Goal: Task Accomplishment & Management: Manage account settings

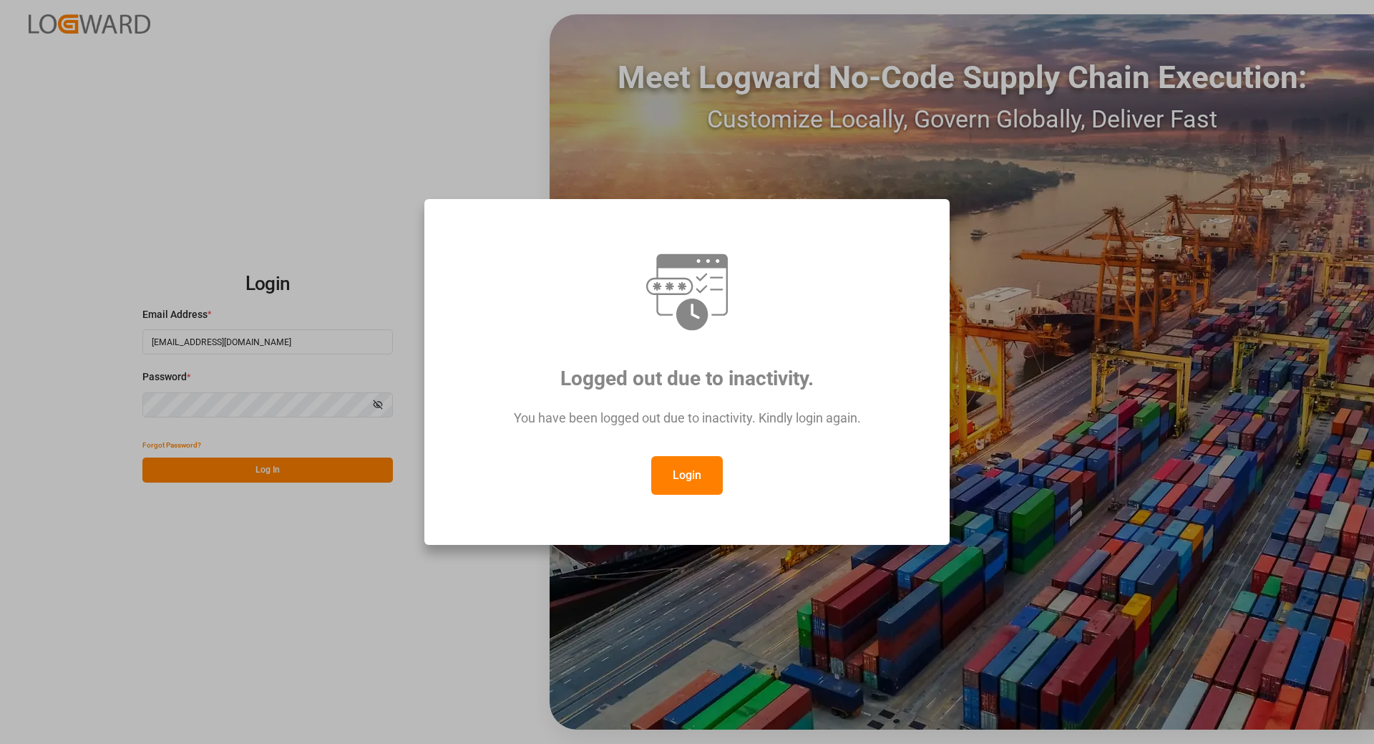
click at [698, 480] on button "Login" at bounding box center [687, 475] width 72 height 39
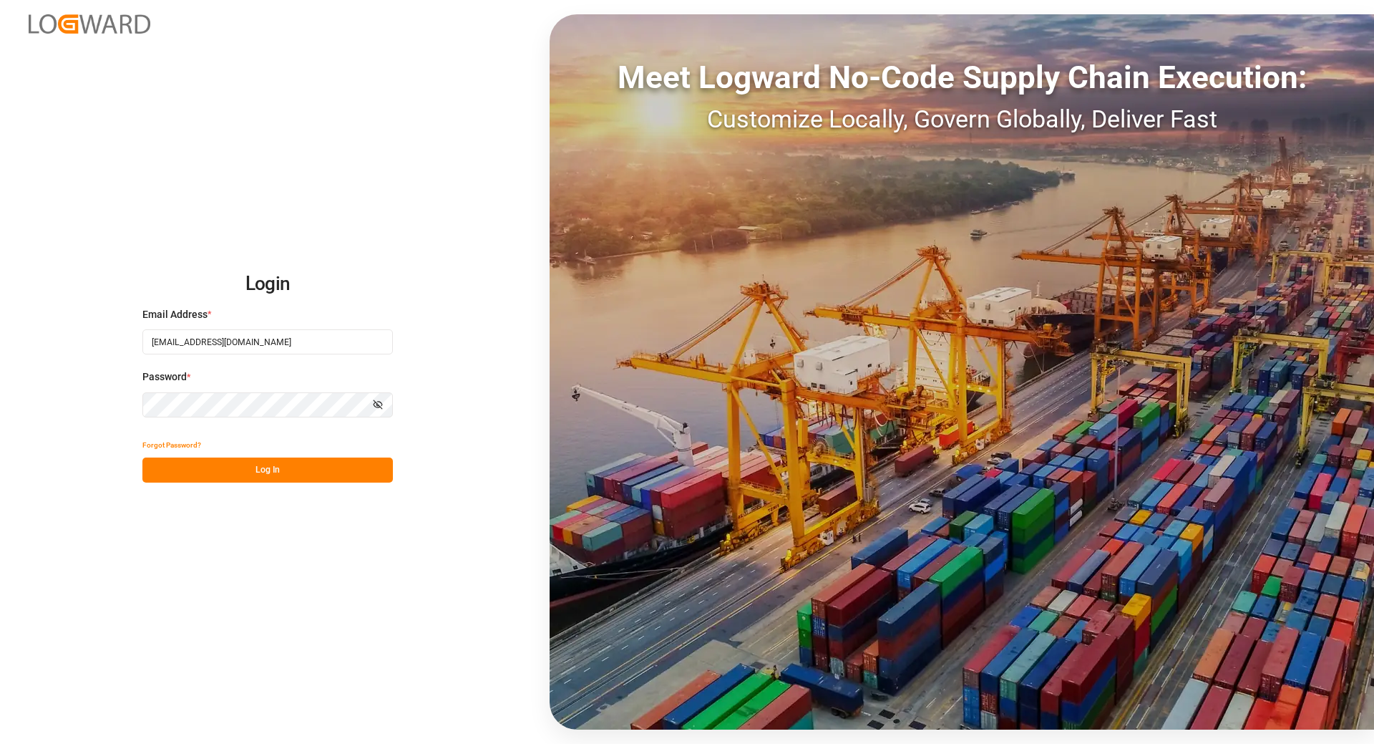
click at [277, 468] on button "Log In" at bounding box center [267, 469] width 251 height 25
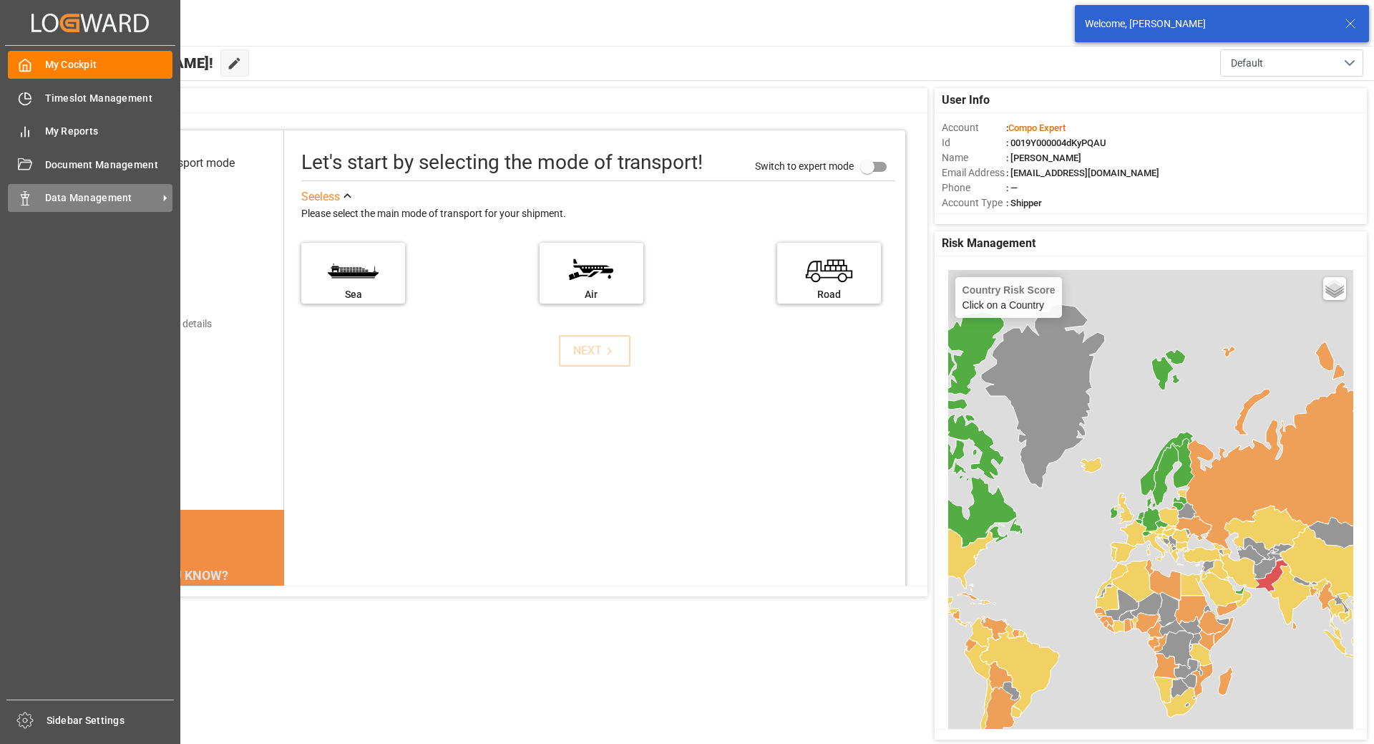
click at [84, 204] on span "Data Management" at bounding box center [101, 197] width 113 height 15
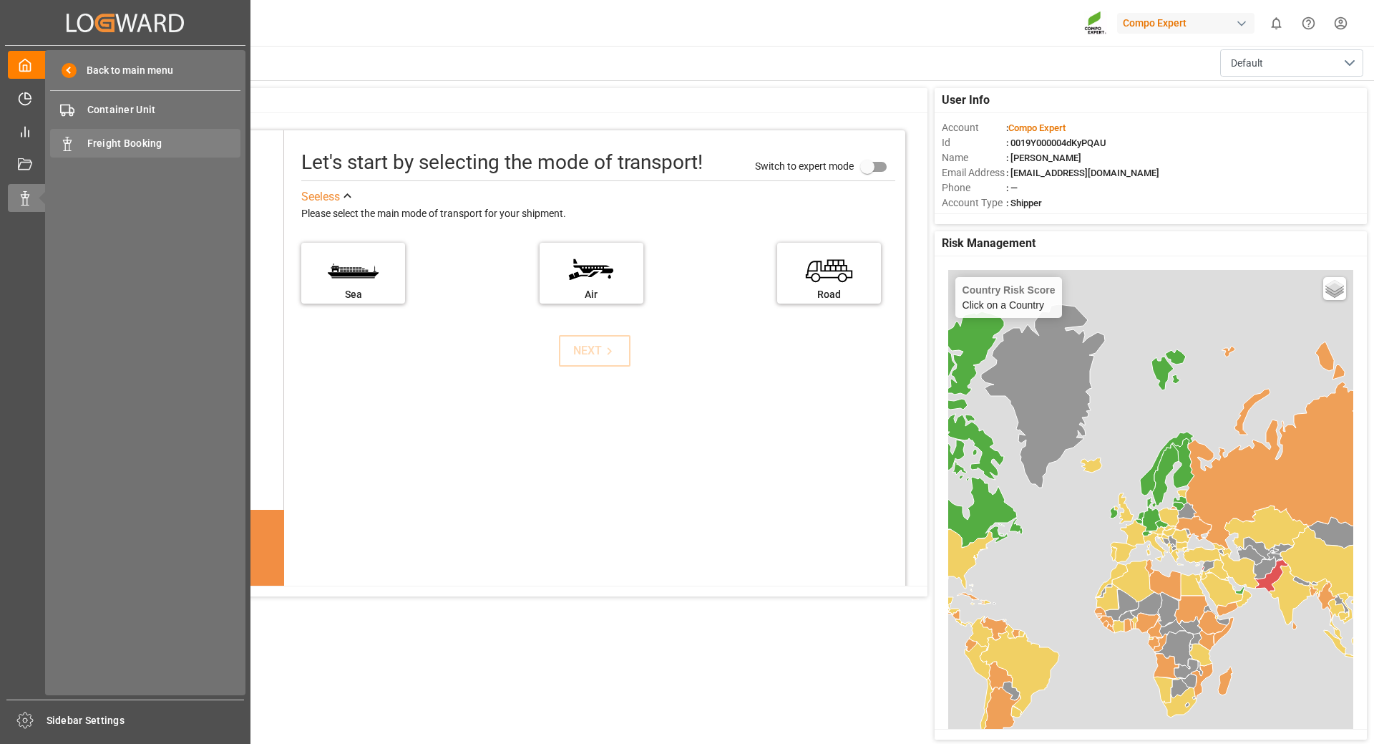
click at [156, 132] on div "Freight Booking Freight Booking" at bounding box center [145, 143] width 190 height 28
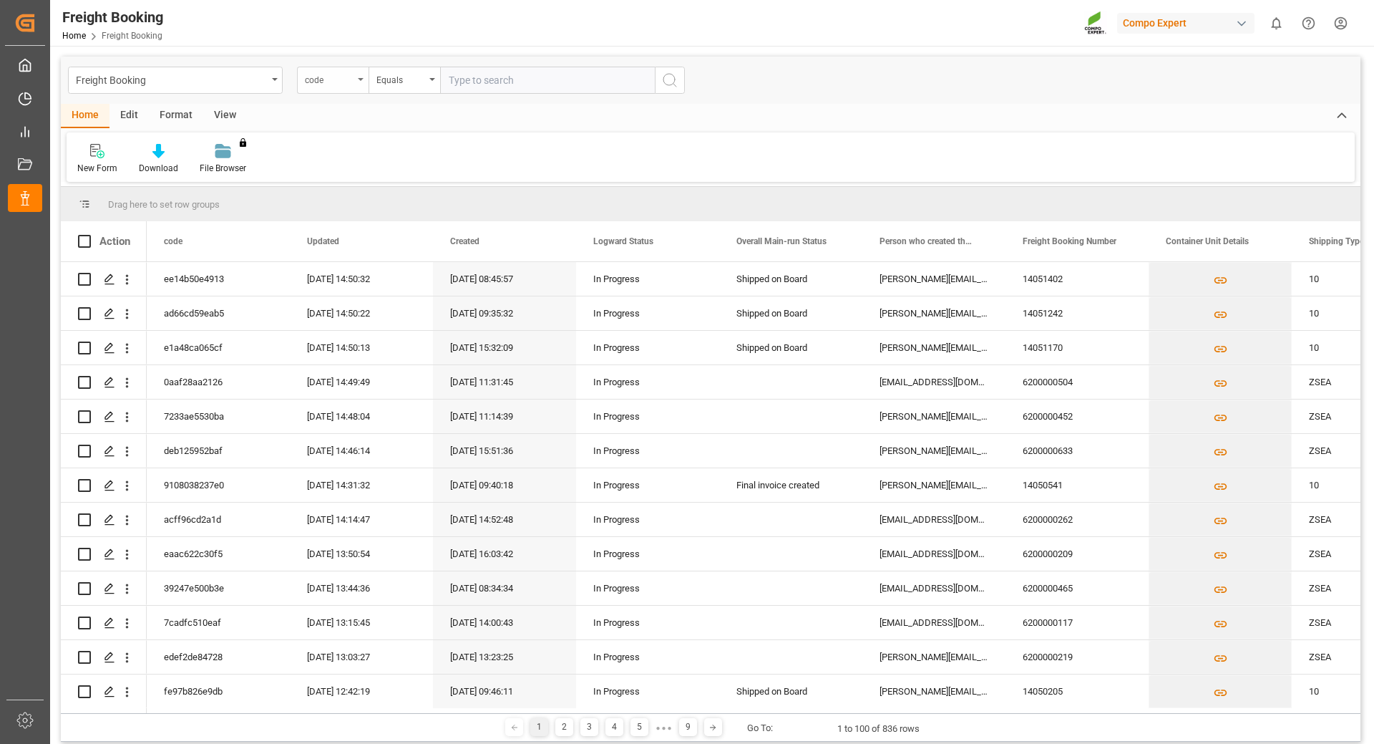
click at [349, 87] on div "code" at bounding box center [333, 80] width 72 height 27
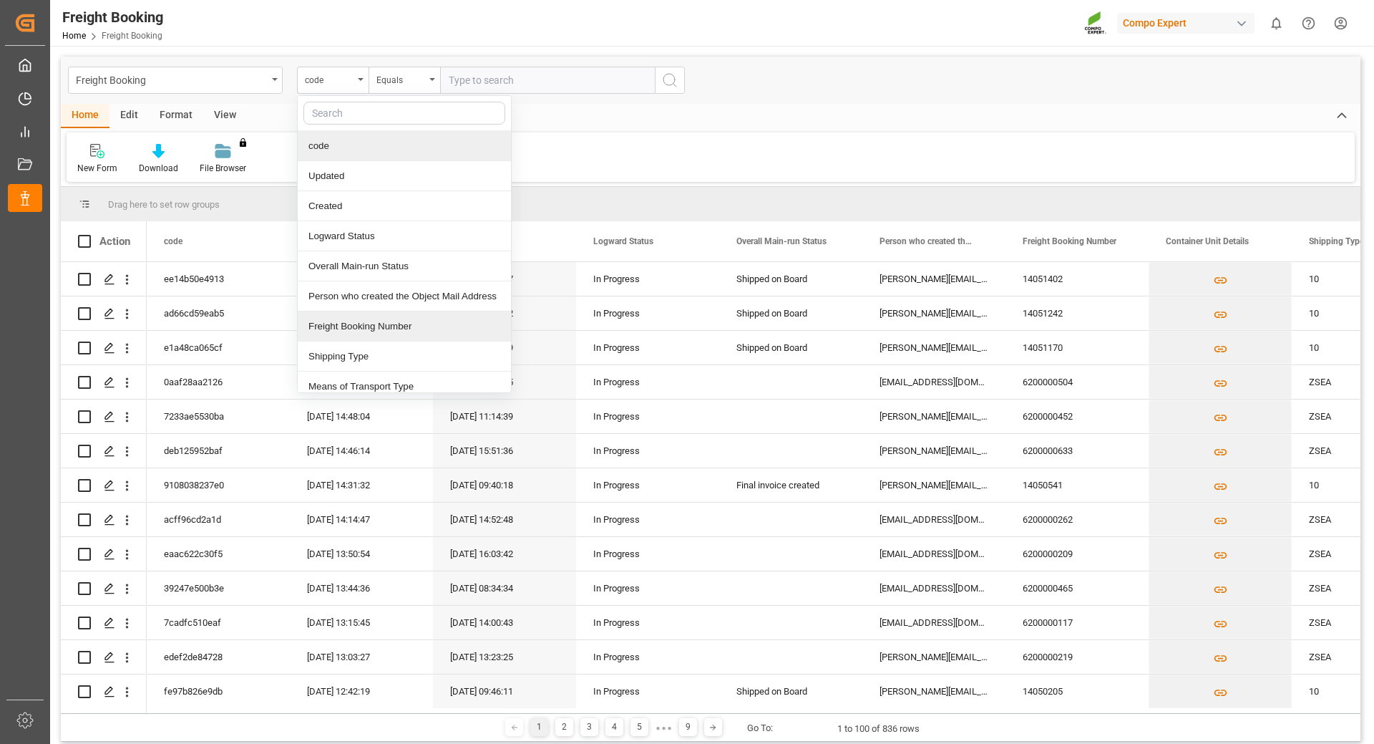
click at [372, 329] on div "Freight Booking Number" at bounding box center [404, 326] width 213 height 30
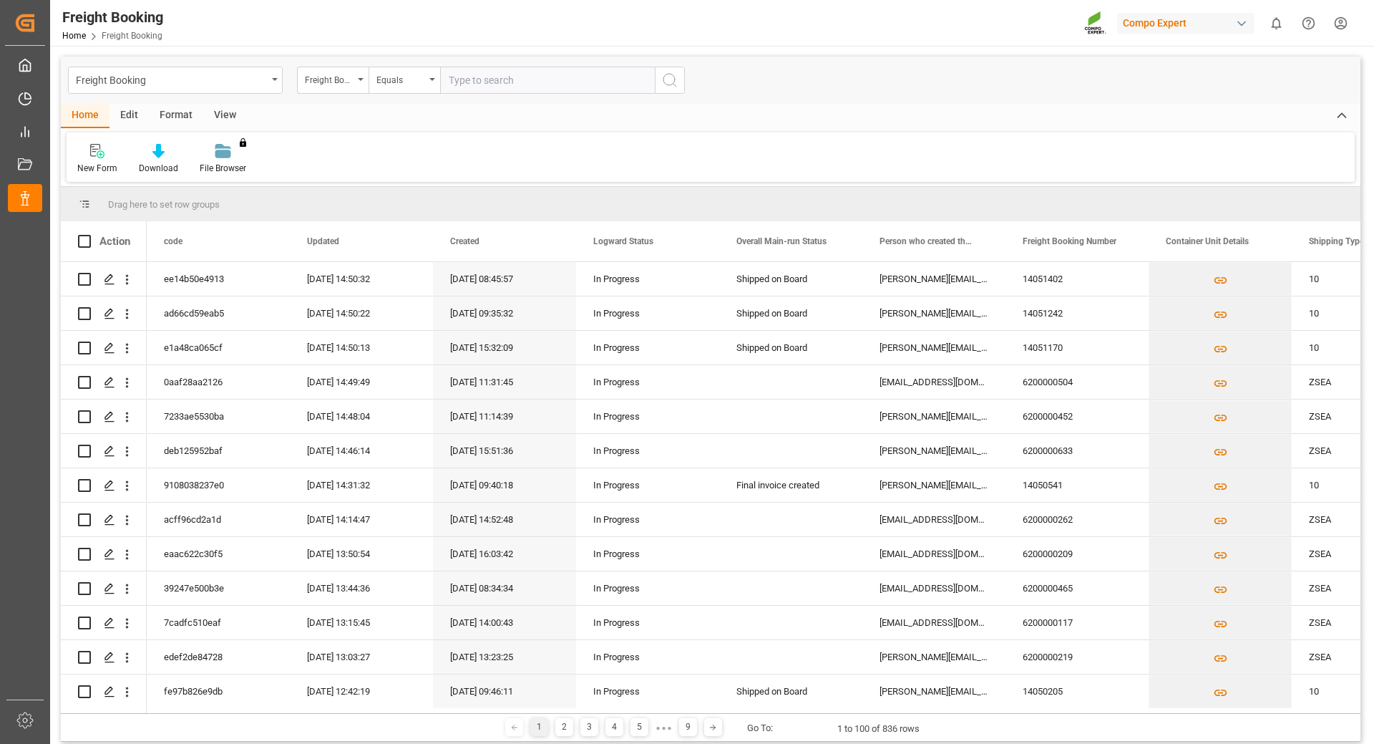
click at [492, 71] on input "text" at bounding box center [547, 80] width 215 height 27
paste input "6200000262"
type input "6200000262"
click at [672, 79] on icon "search button" at bounding box center [669, 80] width 17 height 17
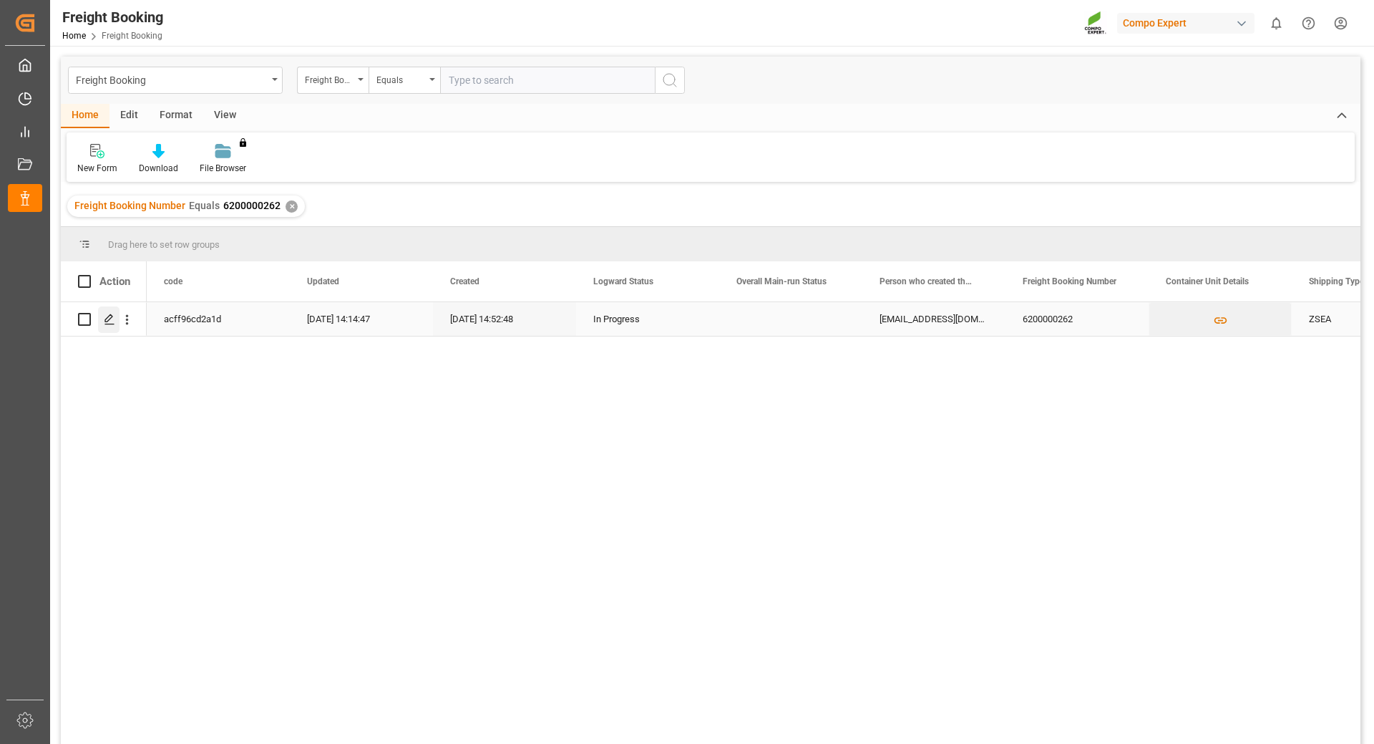
click at [108, 324] on line "Press SPACE to select this row." at bounding box center [109, 324] width 9 height 0
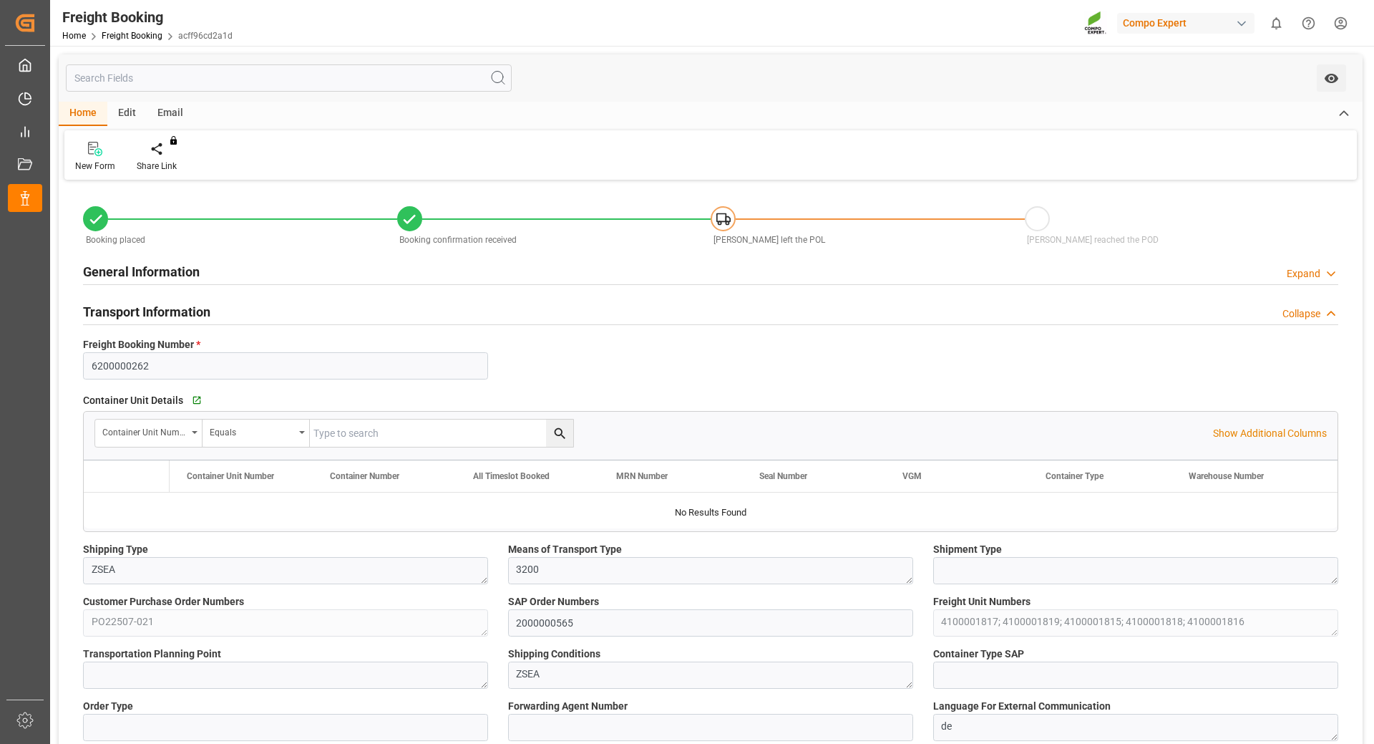
type input "Yang Ming"
type input "Yang Ming Marine Transport Corp."
type input "9792618"
type input "BEANR"
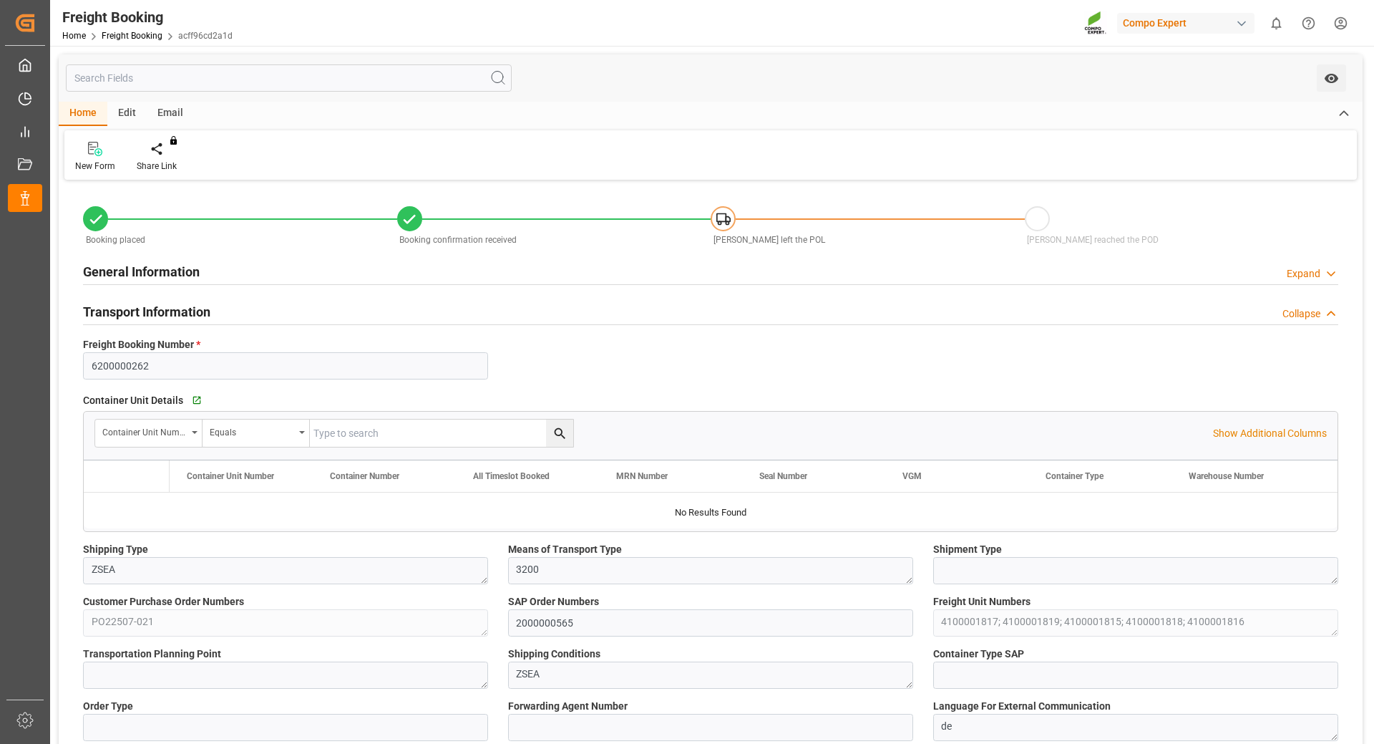
type input "THPAT"
type input "0"
type input "211775"
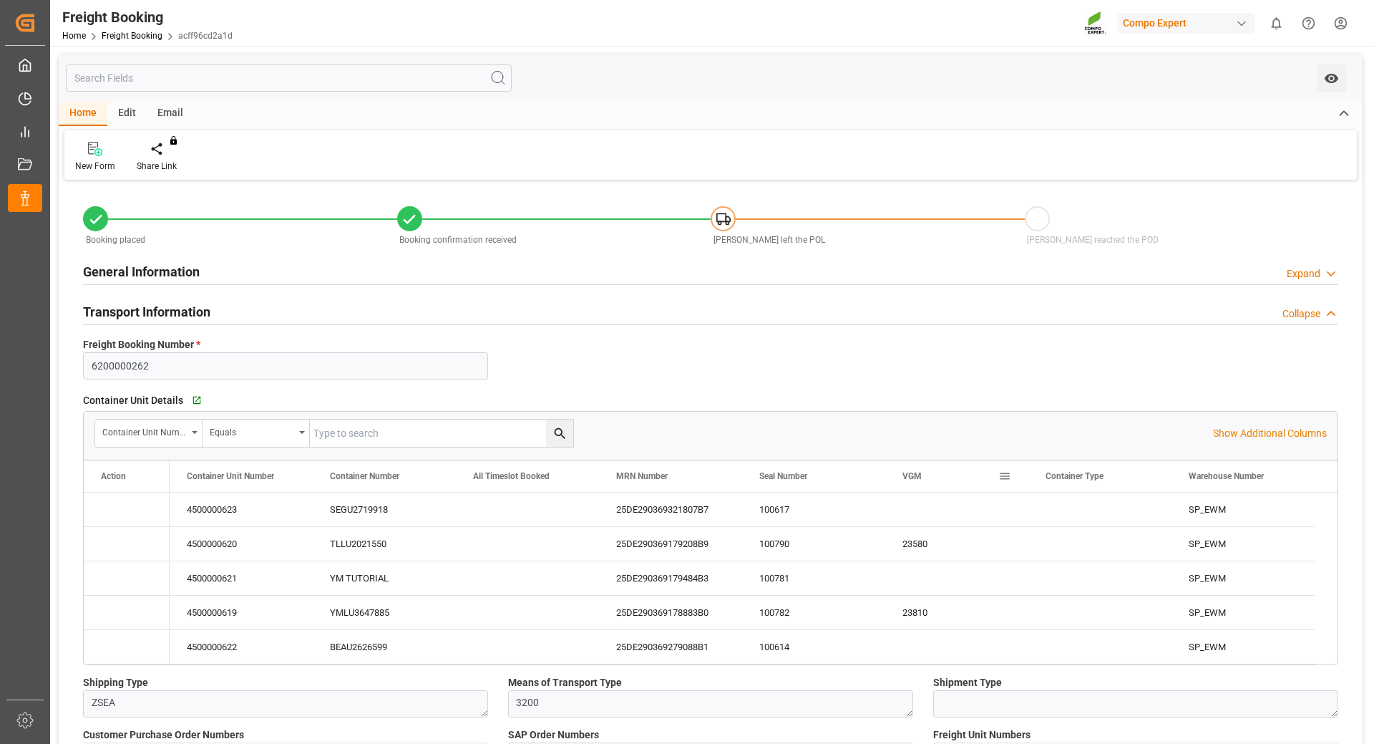
type input "19.09.2025 01:00"
type input "26.09.2025 01:00"
type input "08.11.2025 20:00"
type input "28.09.2025 01:00"
type input "19.11.2025 12:00"
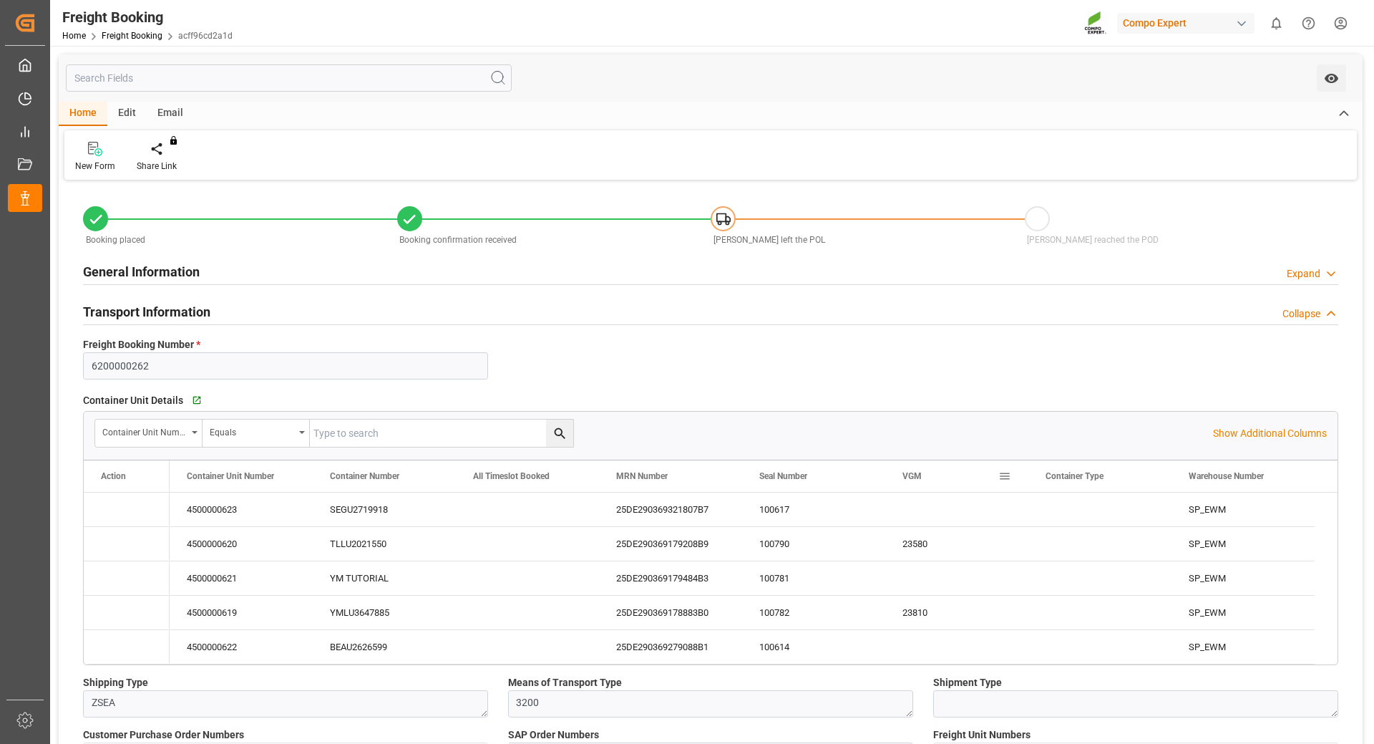
type input "15.07.2025 14:52"
type input "15.07.2025 14:58"
type input "11.08.2025 07:50"
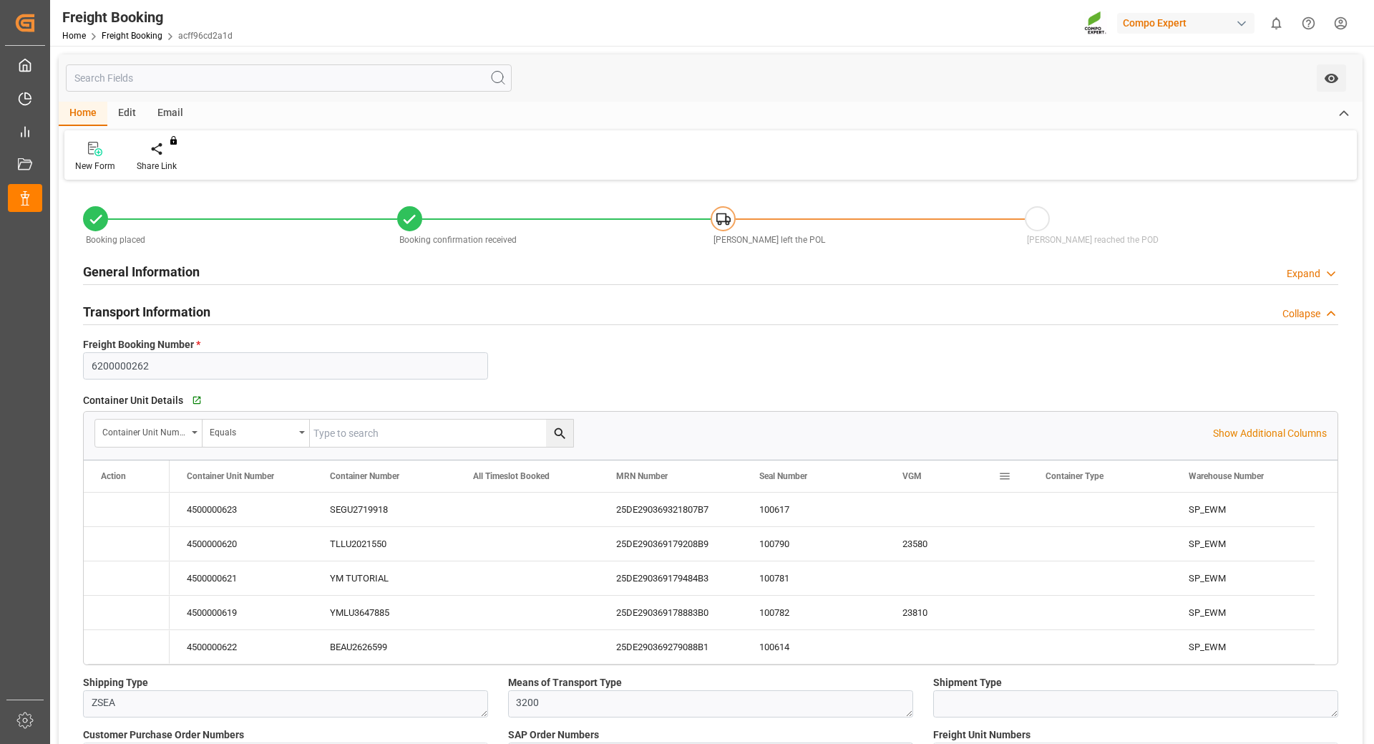
type input "11.08.2025 07:50"
type input "19.09.2025 06:19"
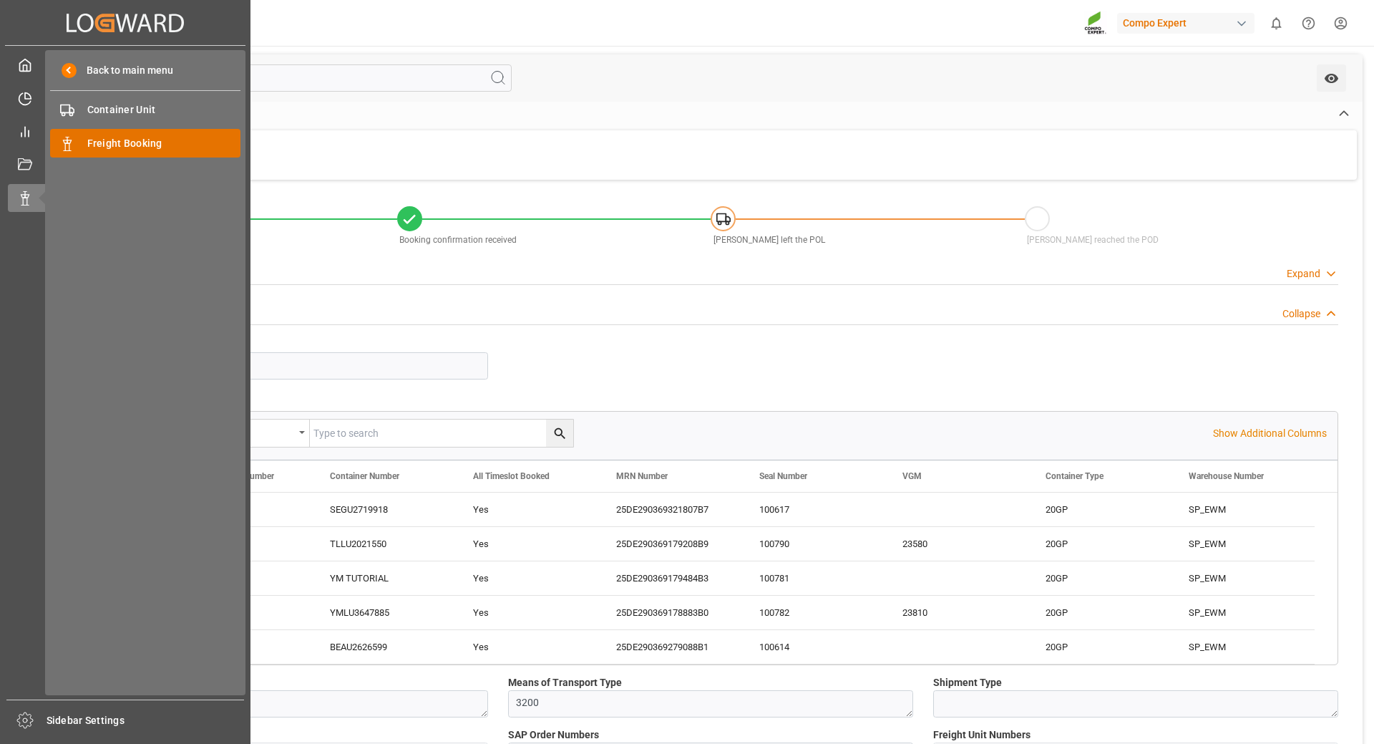
click at [148, 141] on span "Freight Booking" at bounding box center [164, 143] width 154 height 15
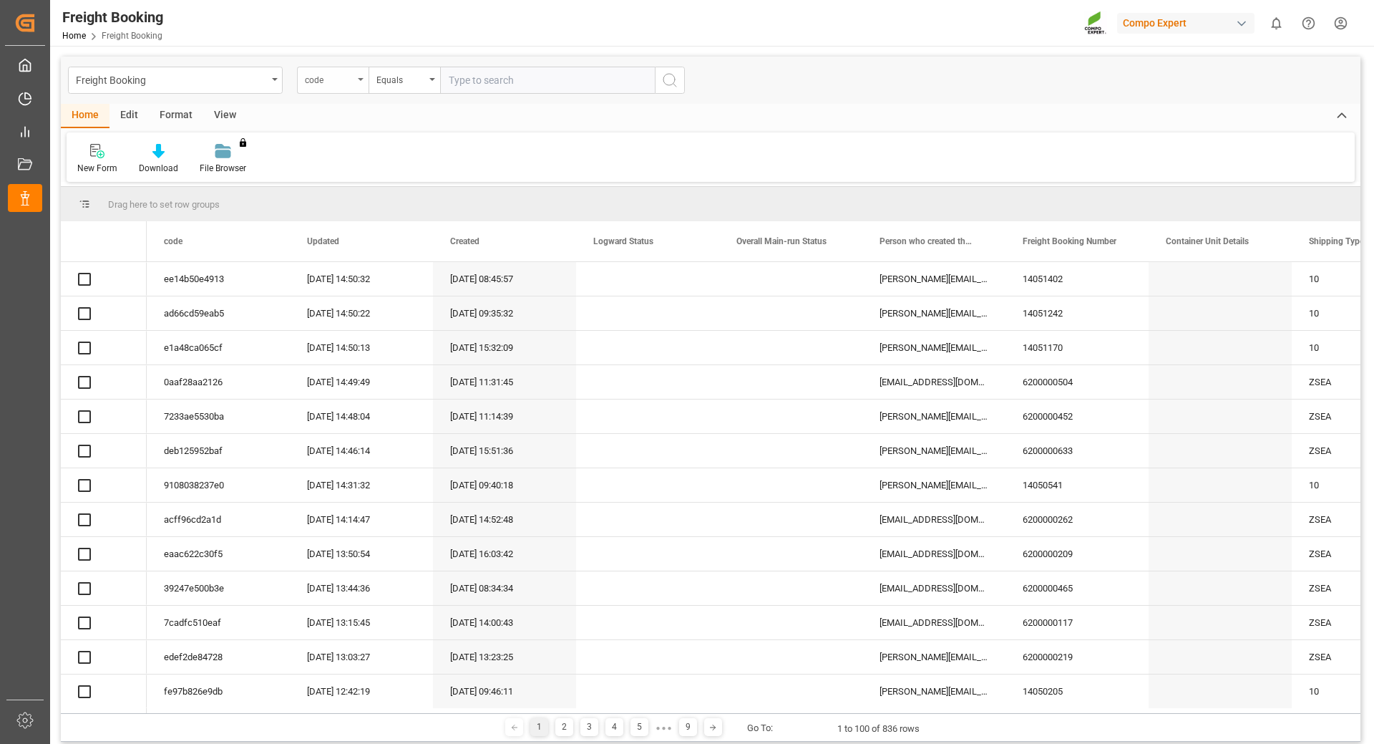
click at [359, 79] on icon "open menu" at bounding box center [361, 79] width 6 height 3
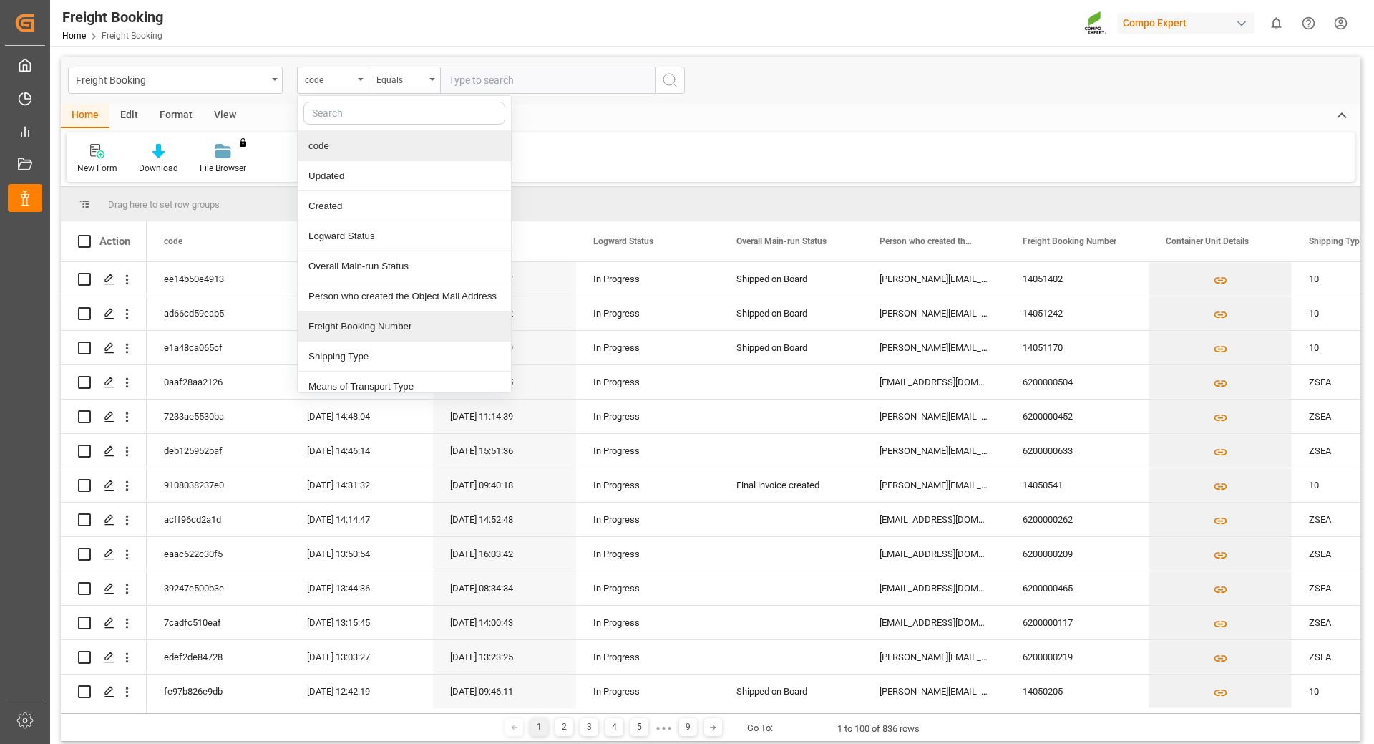
click at [404, 316] on div "Freight Booking Number" at bounding box center [404, 326] width 213 height 30
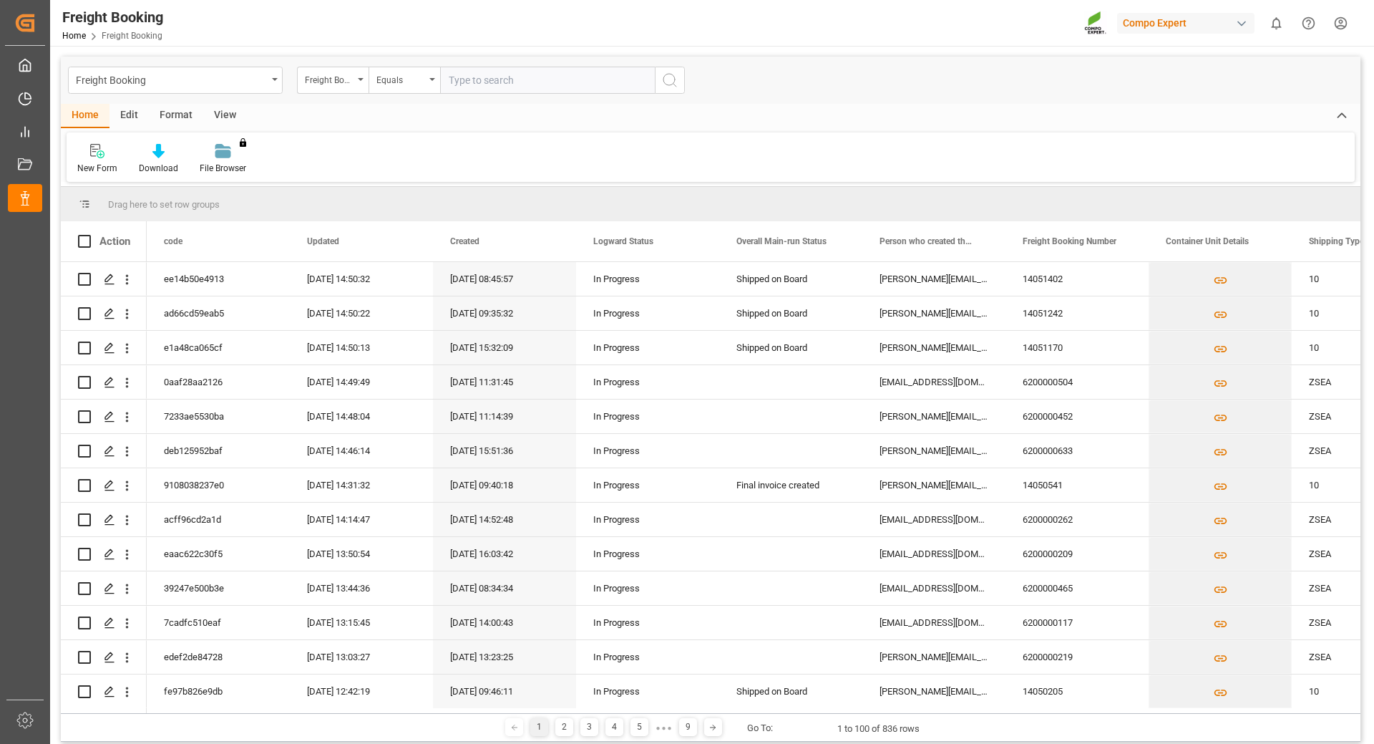
click at [495, 79] on input "text" at bounding box center [547, 80] width 215 height 27
paste input "6200000467"
type input "6200000467"
click at [669, 79] on icon "search button" at bounding box center [669, 80] width 17 height 17
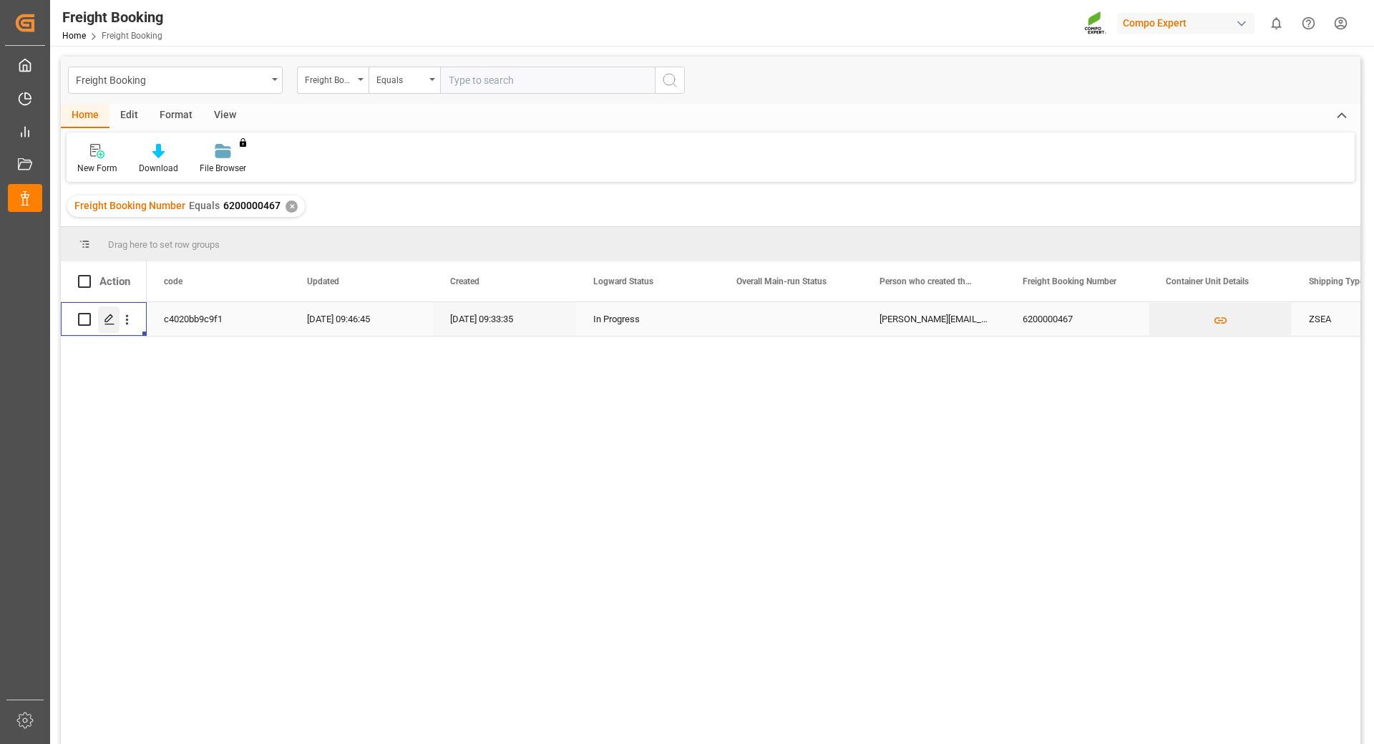
click at [109, 321] on icon "Press SPACE to select this row." at bounding box center [109, 319] width 11 height 11
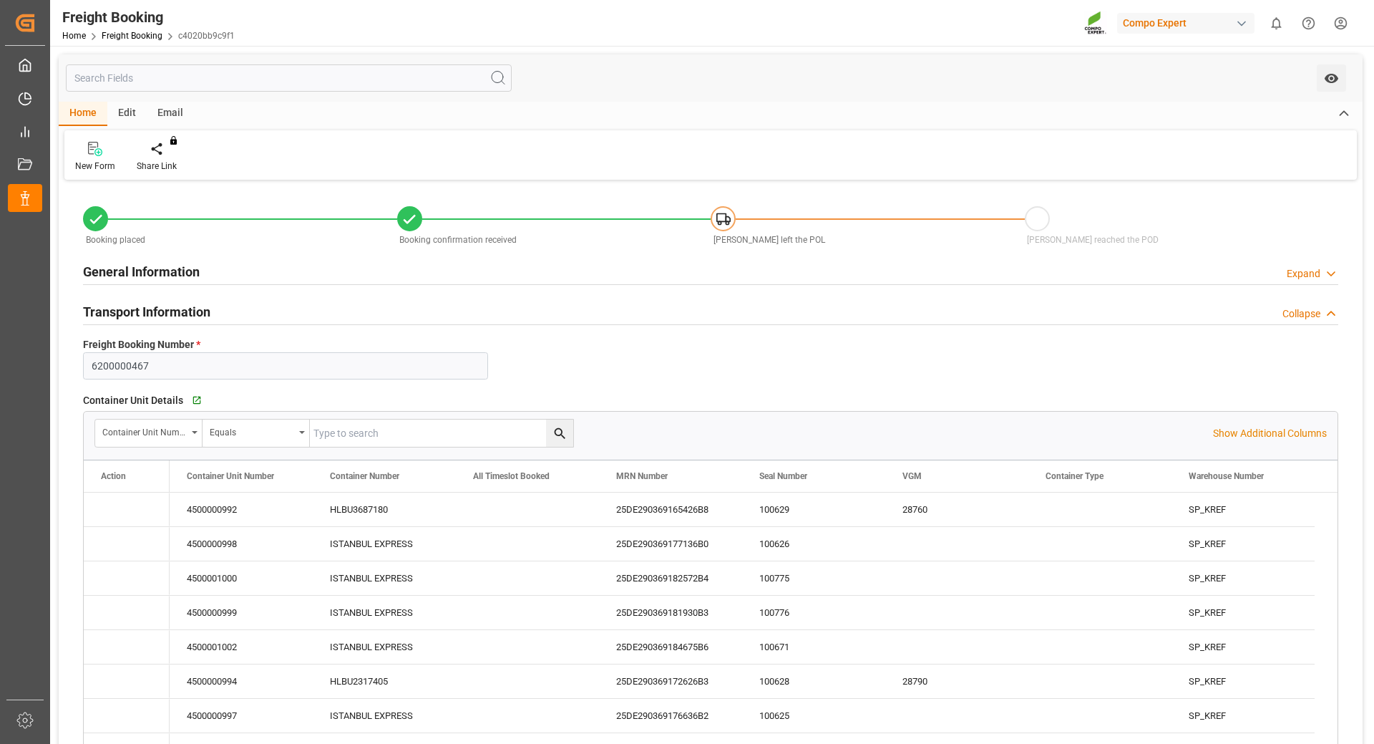
type input "Hapag Lloyd"
type input "Hapag Lloyd Aktiengesellschaft"
type input "9723277"
type input "BEANR"
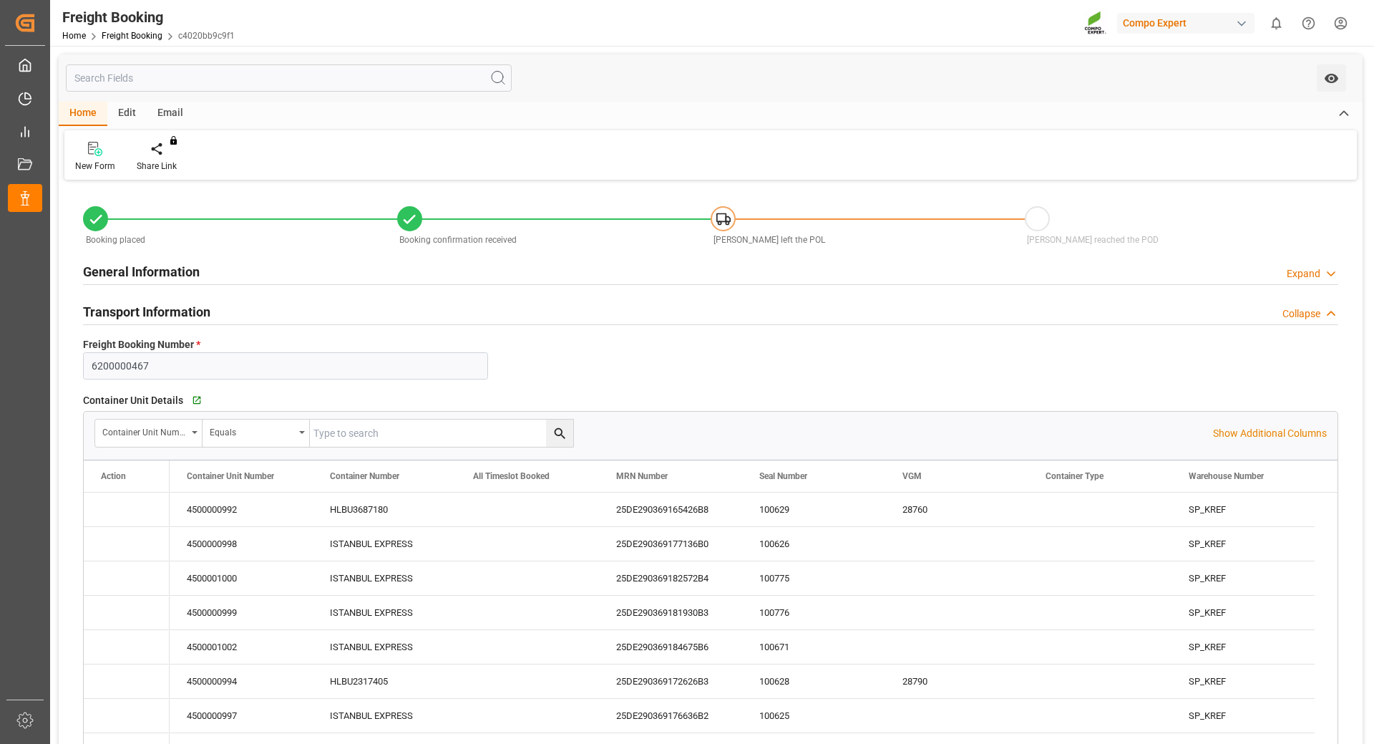
type input "ECPSJ"
type input "0"
type input "715500"
type input "19.09.2025 01:00"
type input "25.09.2025 01:00"
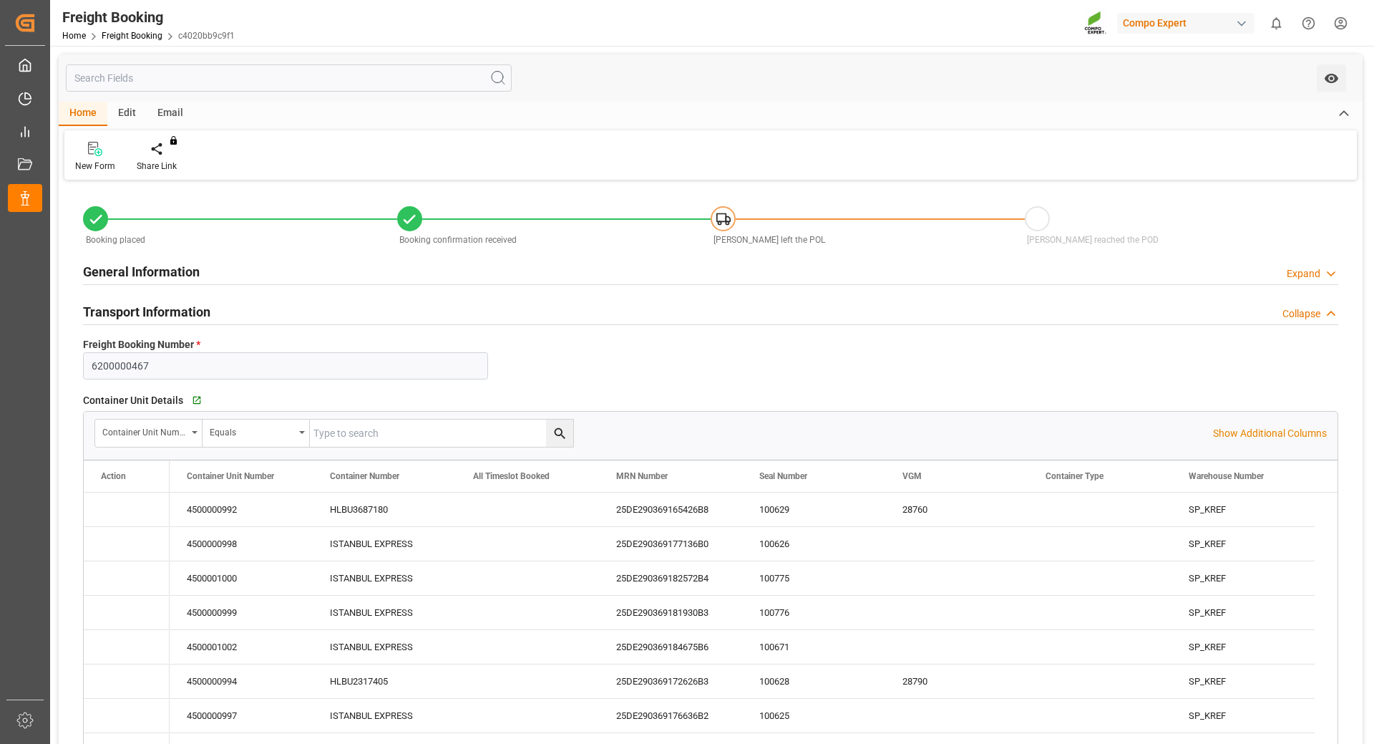
type input "20.10.2025 08:00"
type input "25.09.2025 22:00"
type input "20.10.2025 17:00"
type input "13.08.2025 09:33"
type input "13.08.2025 09:35"
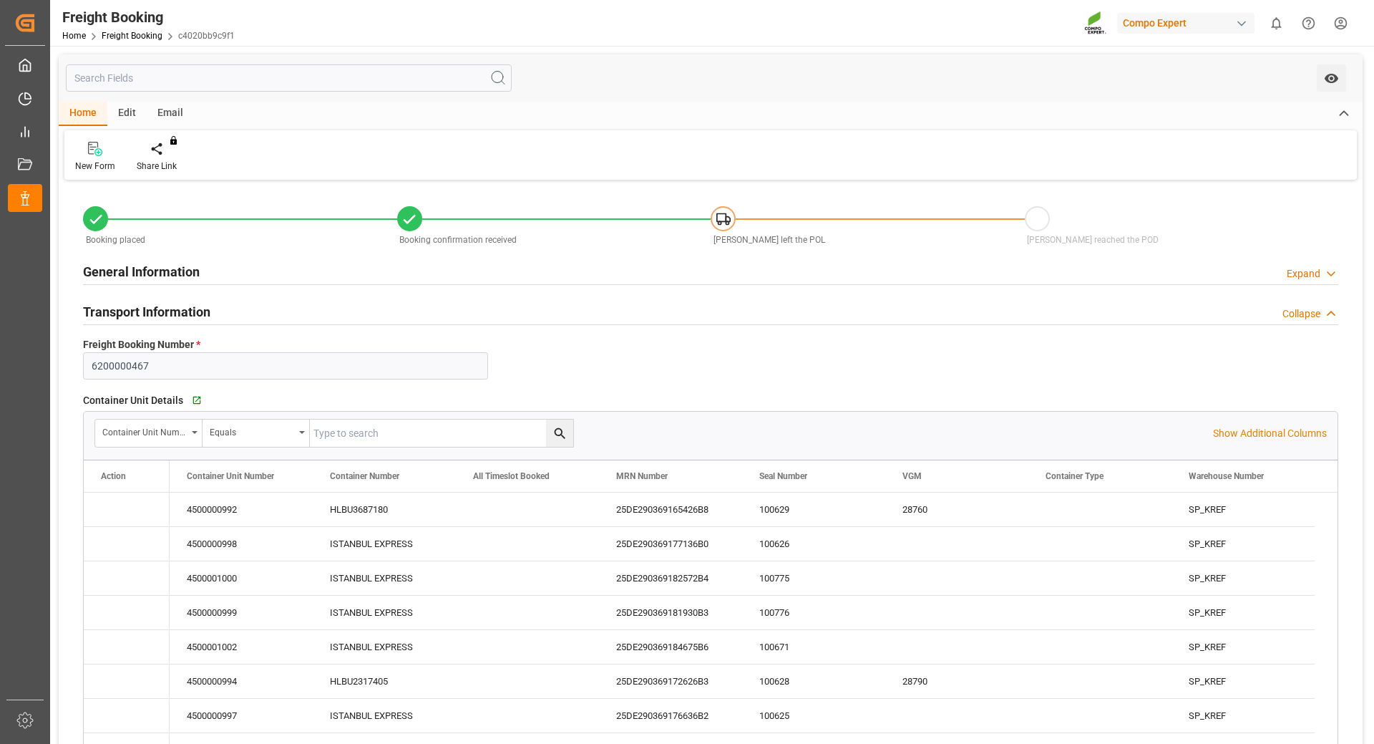
type input "13.08.2025 09:35"
type input "01.09.2025 08:44"
type input "19.09.2025 09:46"
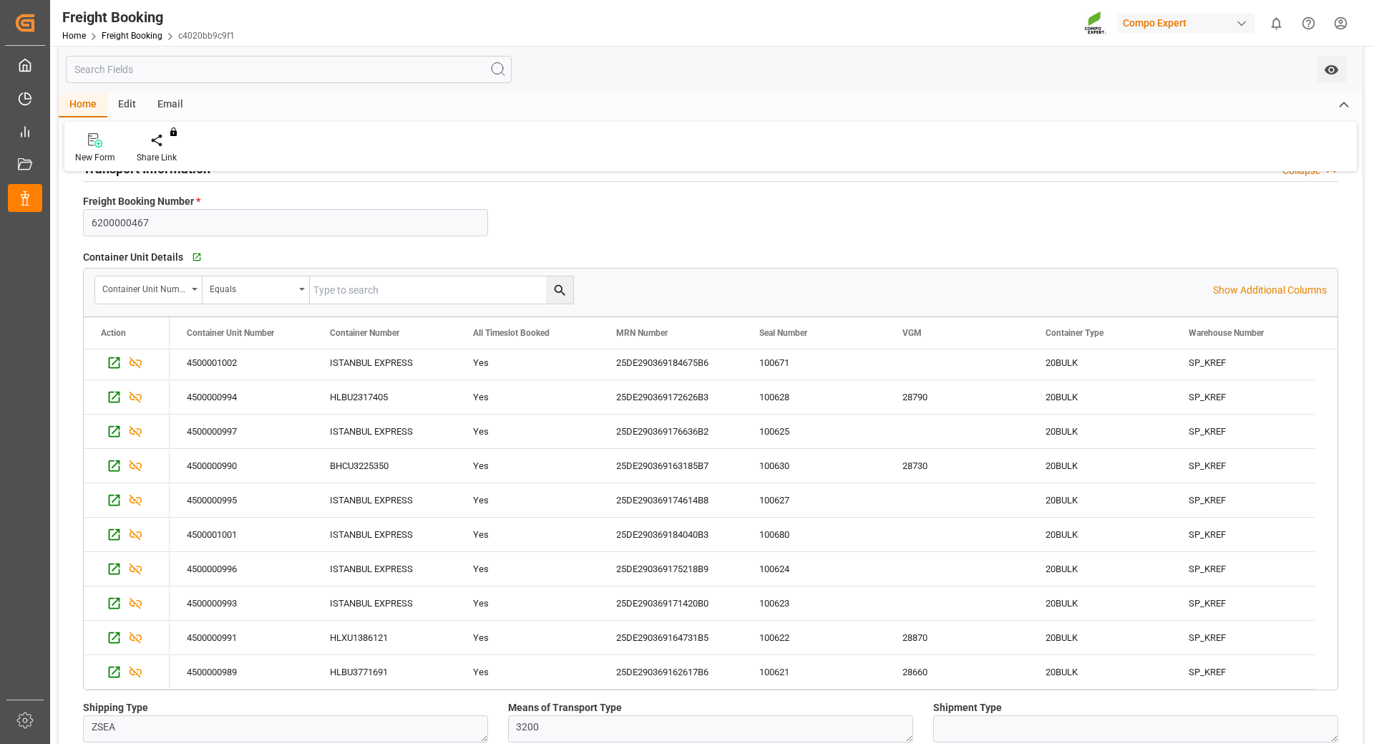
scroll to position [215, 0]
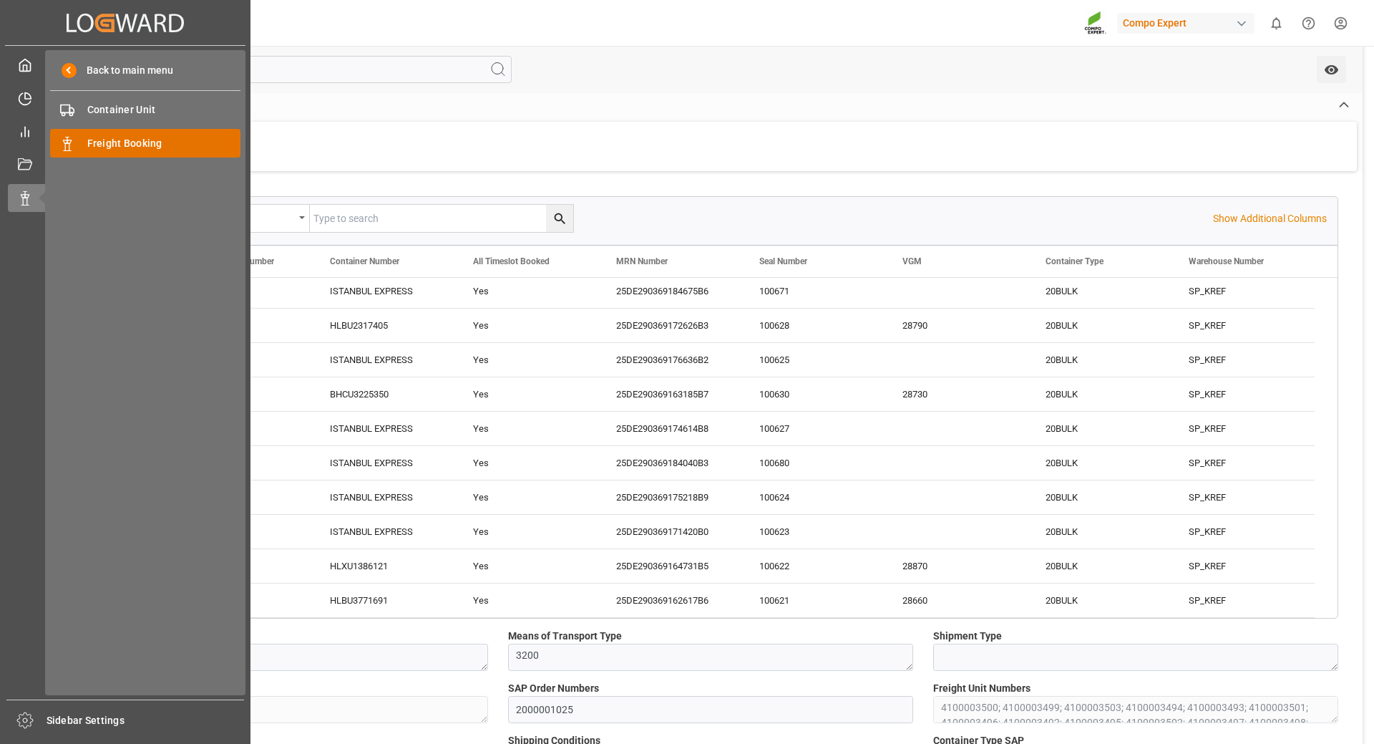
click at [147, 145] on span "Freight Booking" at bounding box center [164, 143] width 154 height 15
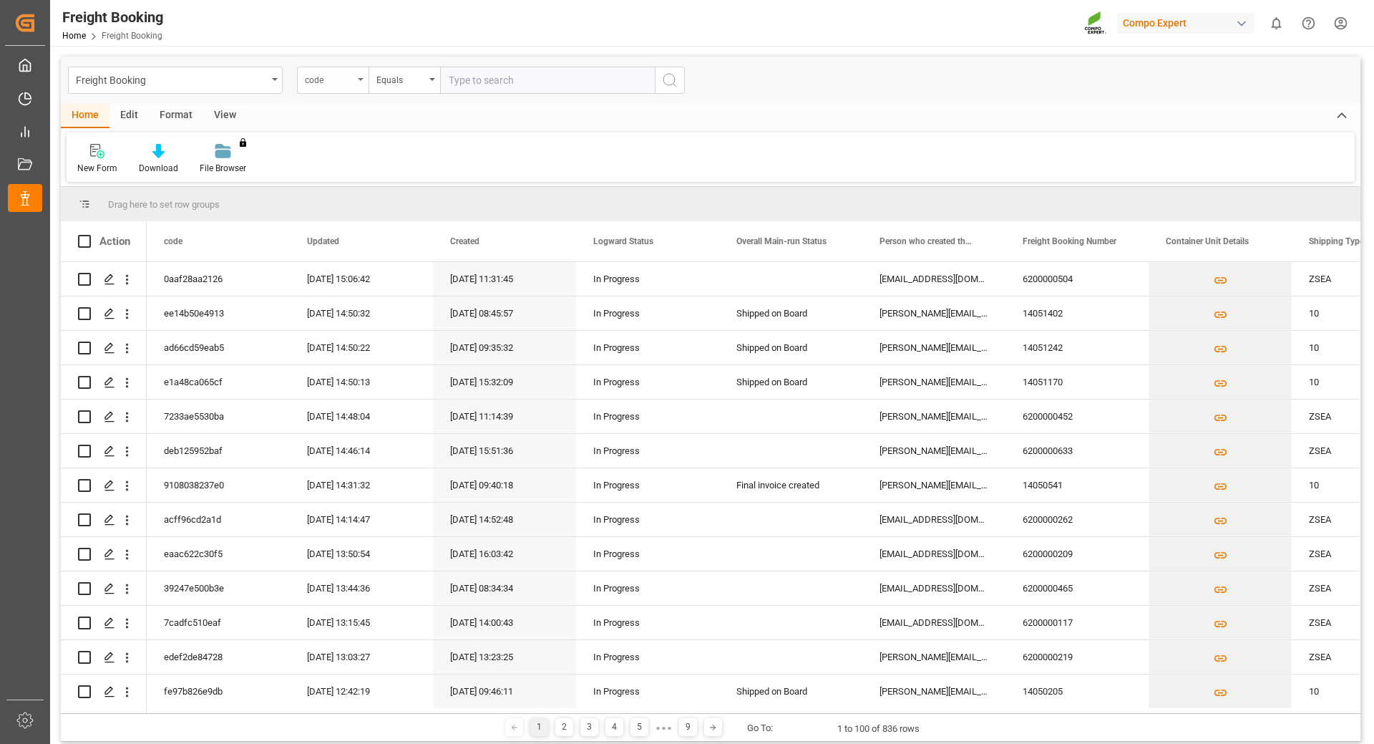
drag, startPoint x: 344, startPoint y: 79, endPoint x: 359, endPoint y: 91, distance: 19.3
click at [344, 79] on div "code" at bounding box center [329, 78] width 49 height 16
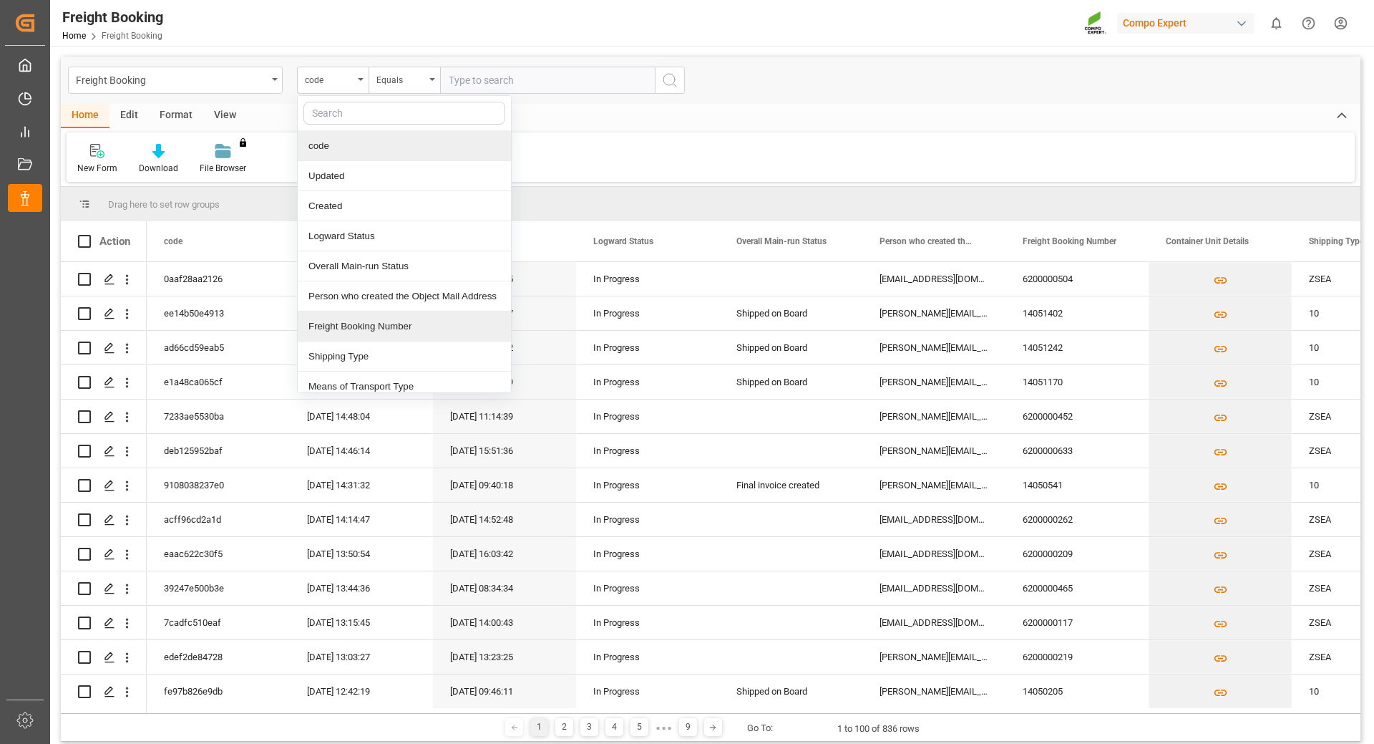
click at [407, 318] on div "Freight Booking Number" at bounding box center [404, 326] width 213 height 30
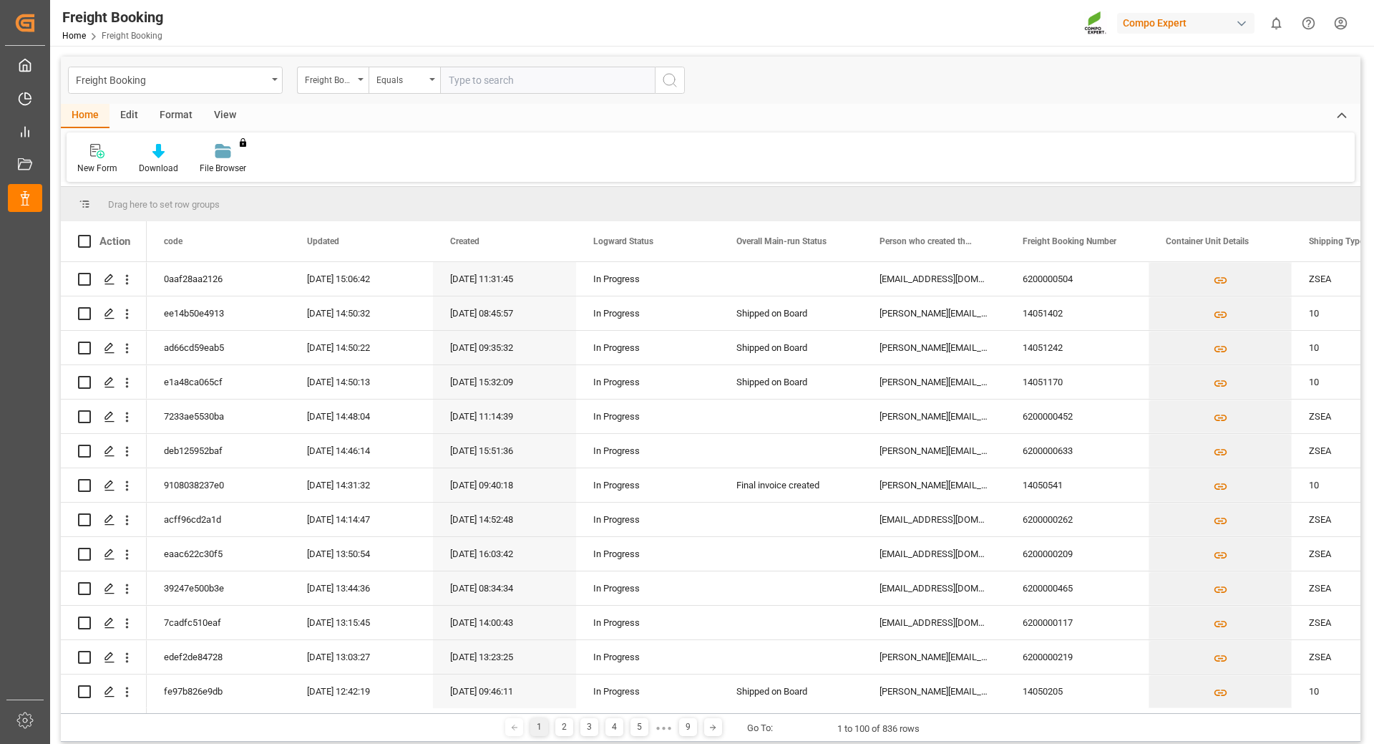
click at [502, 81] on input "text" at bounding box center [547, 80] width 215 height 27
paste input "6200000504"
type input "6200000504"
click at [674, 77] on icon "search button" at bounding box center [669, 80] width 17 height 17
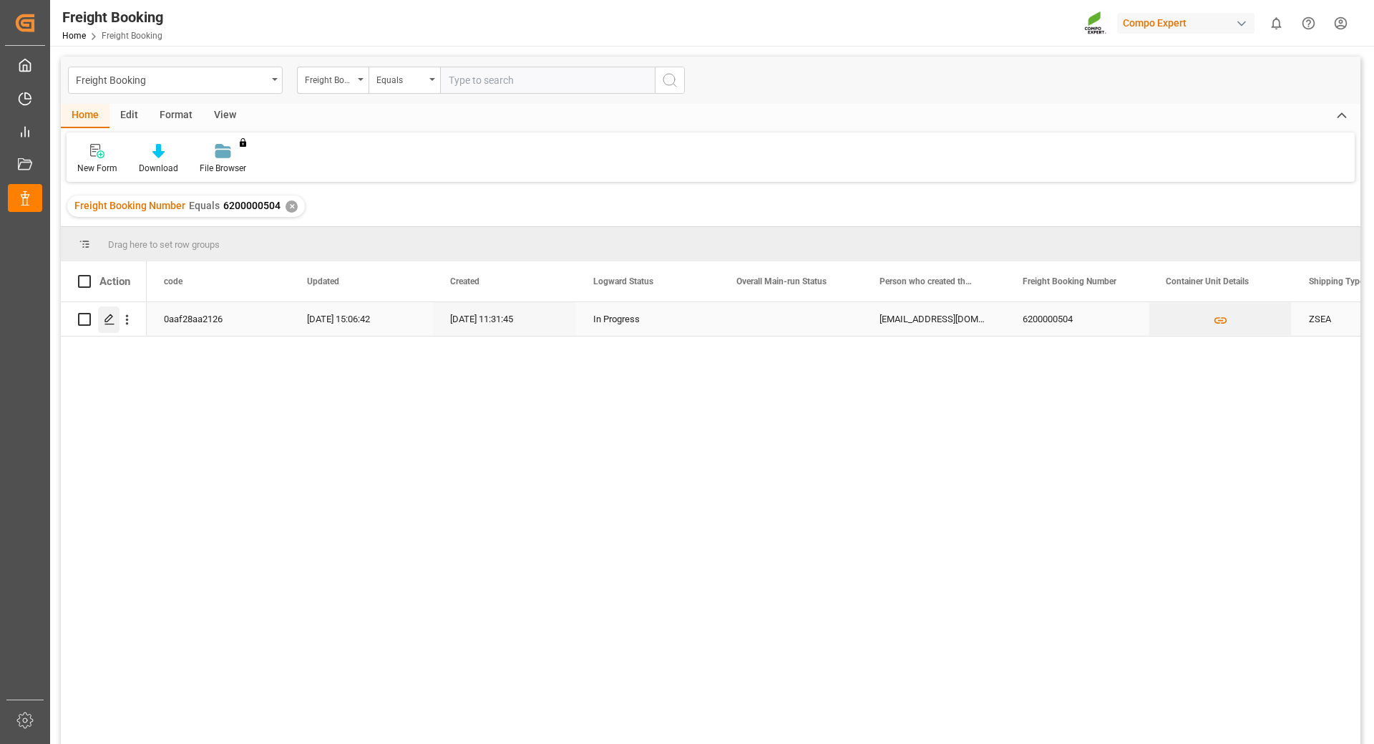
click at [112, 321] on icon "Press SPACE to select this row." at bounding box center [109, 319] width 11 height 11
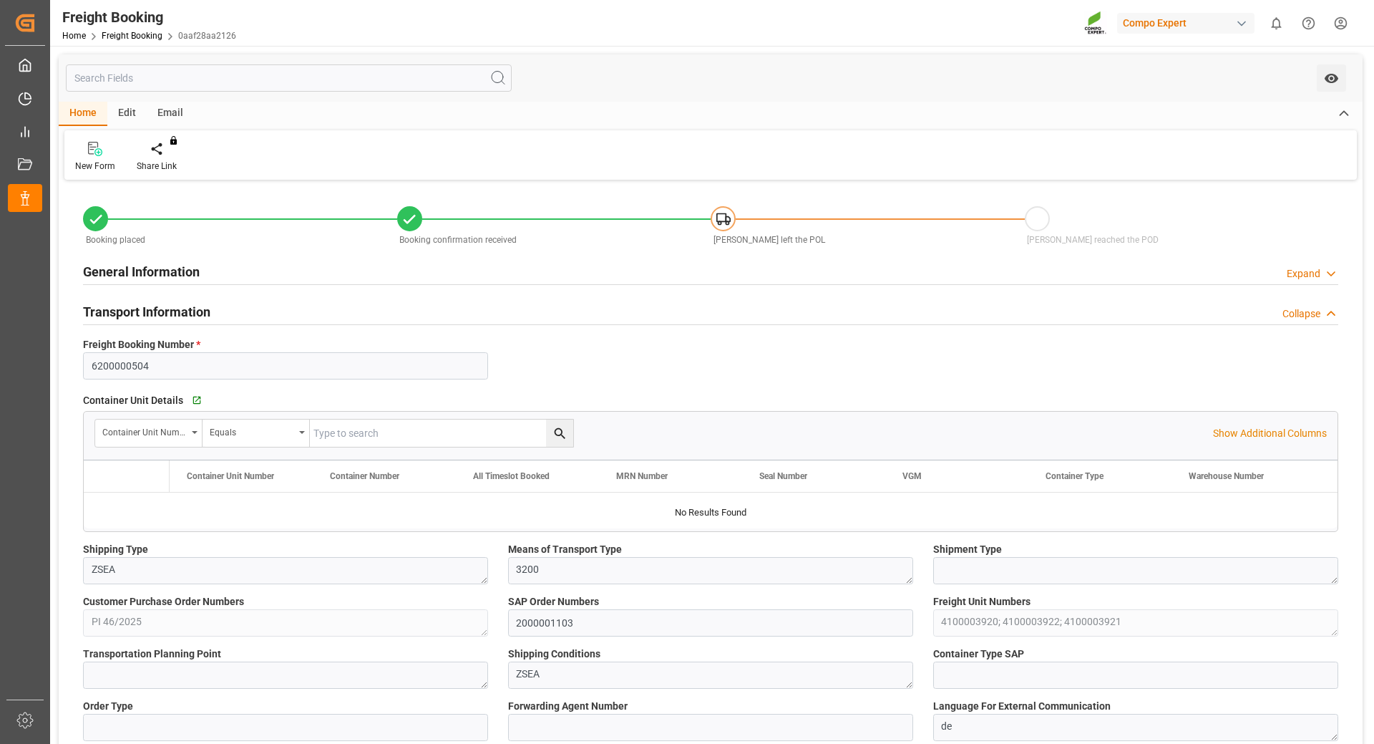
type input "Maersk"
type input "Maersk Line AS"
type input "9215311"
type input "BEANR"
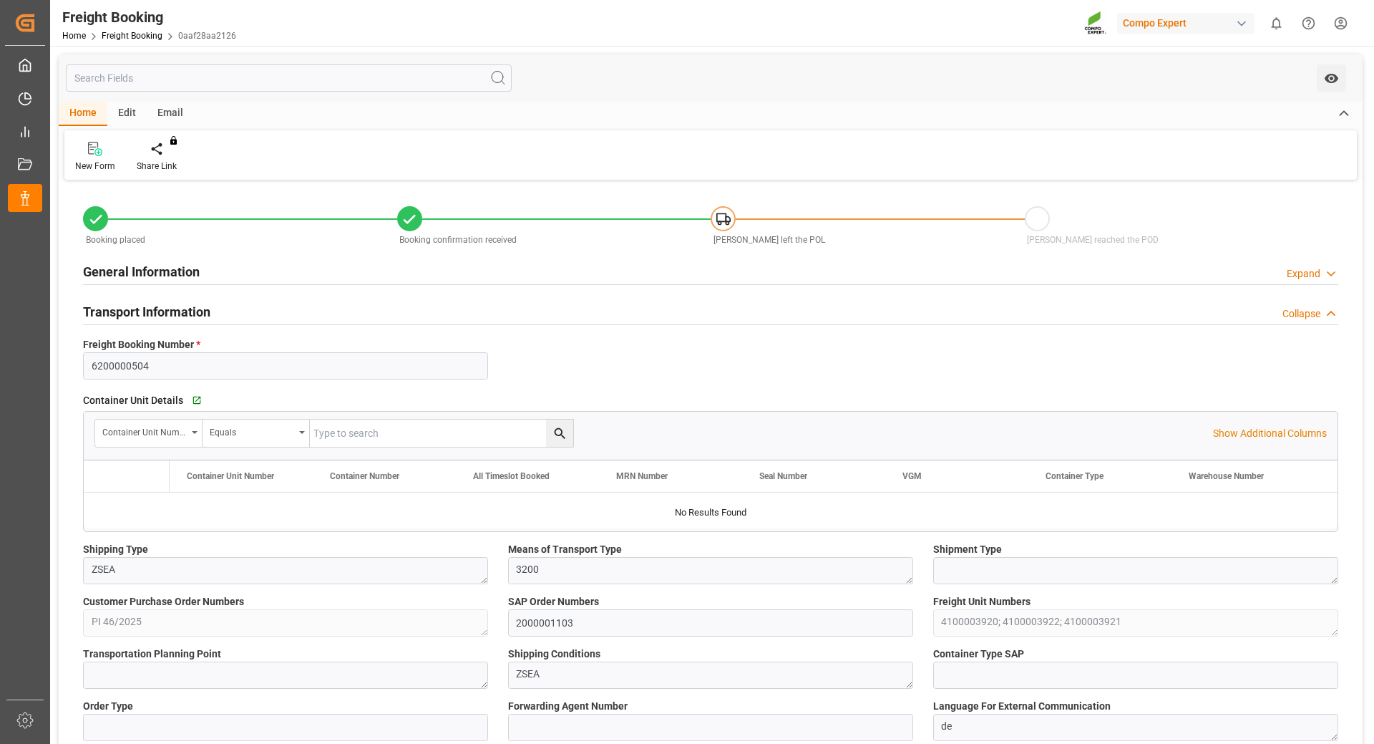
type input "TRIZM"
type input "0"
type input "105976.9"
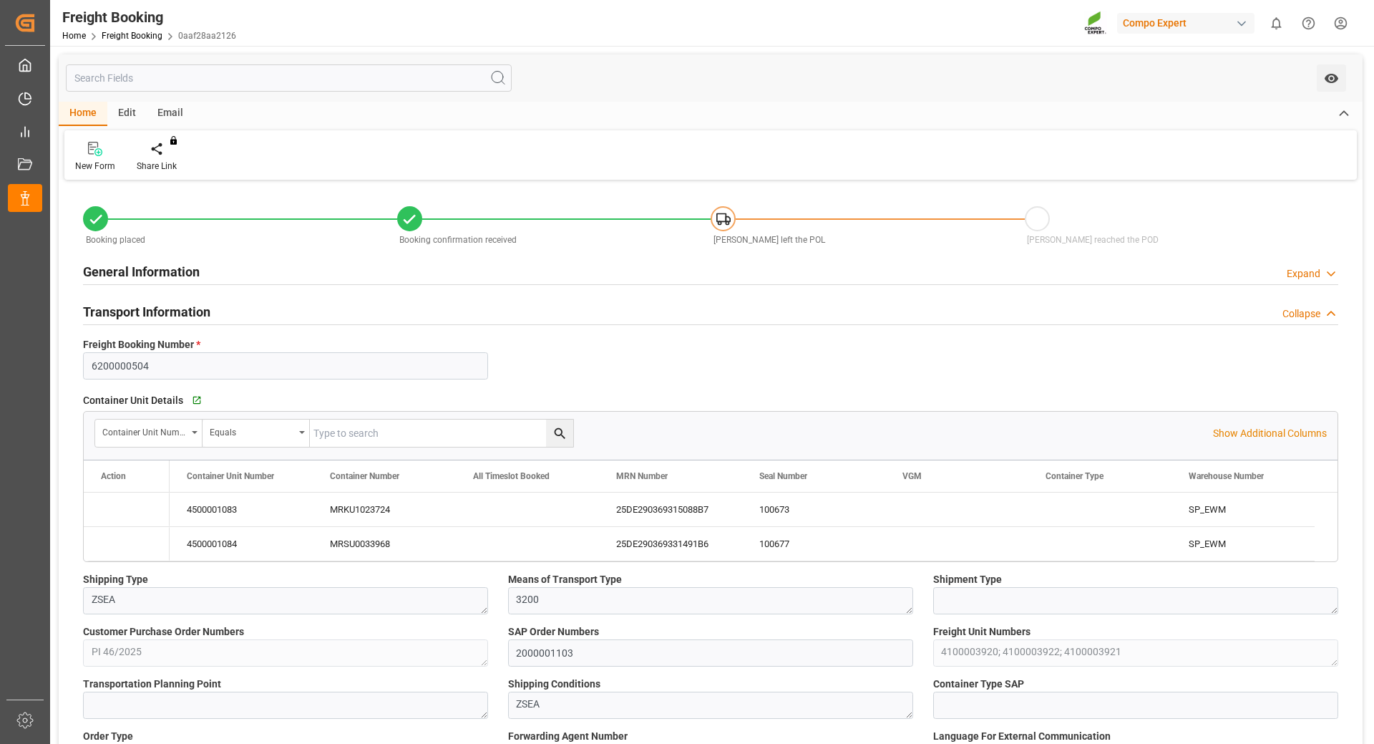
type input "19.09.2025 01:00"
type input "25.09.2025 01:00"
type input "11.10.2025 01:00"
type input "26.09.2025 09:00"
type input "11.10.2025 03:00"
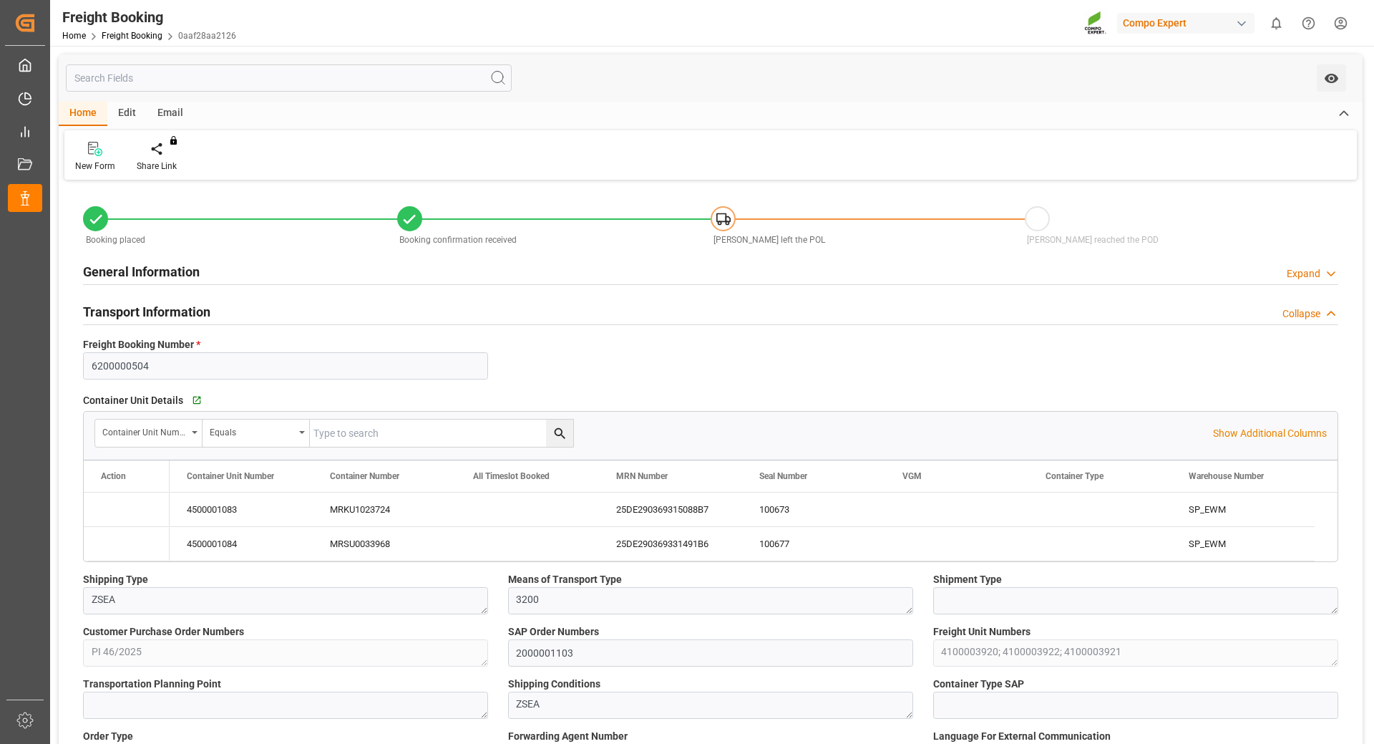
type input "19.08.2025 11:31"
type input "19.08.2025 11:33"
type input "05.09.2025 12:06"
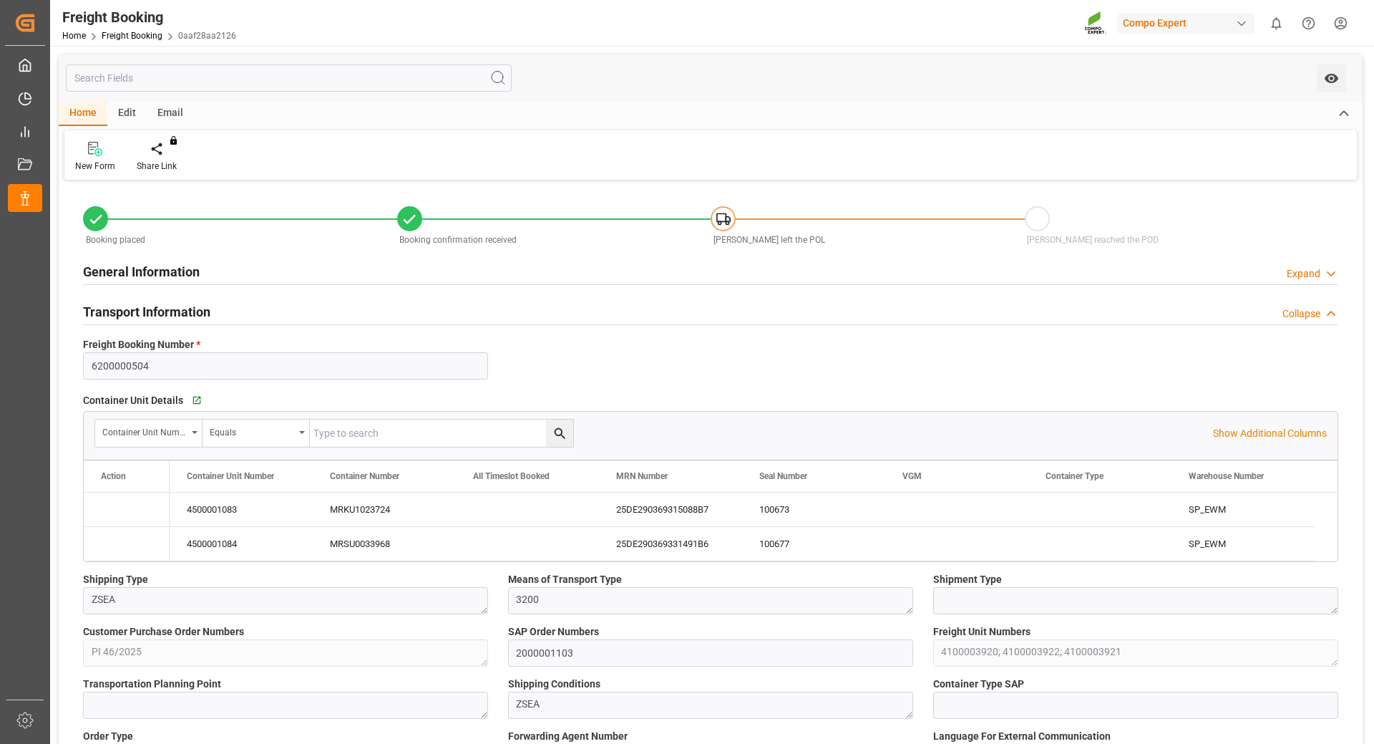
type input "05.09.2025 12:06"
type input "19.09.2025 13:20"
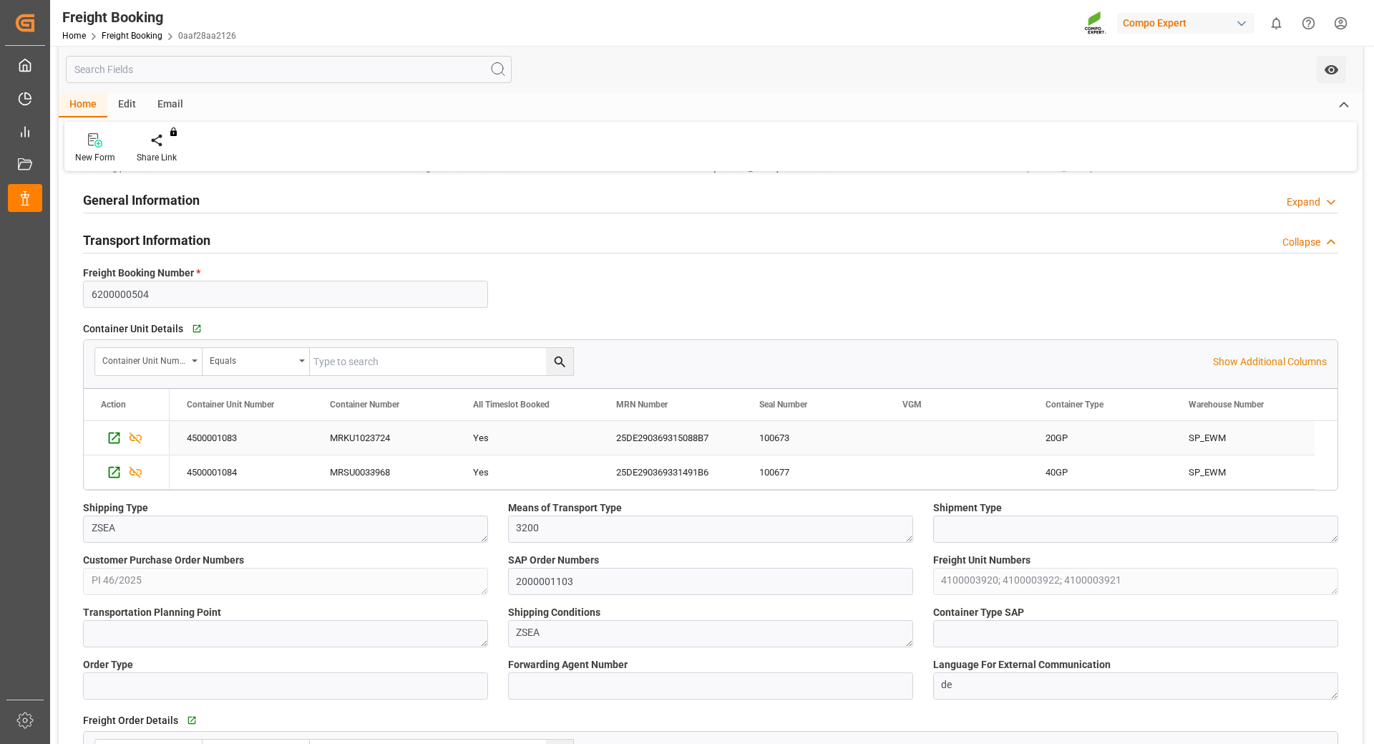
drag, startPoint x: 362, startPoint y: 429, endPoint x: 1359, endPoint y: 227, distance: 1017.5
click at [362, 429] on div "MRKU1023724" at bounding box center [384, 438] width 143 height 34
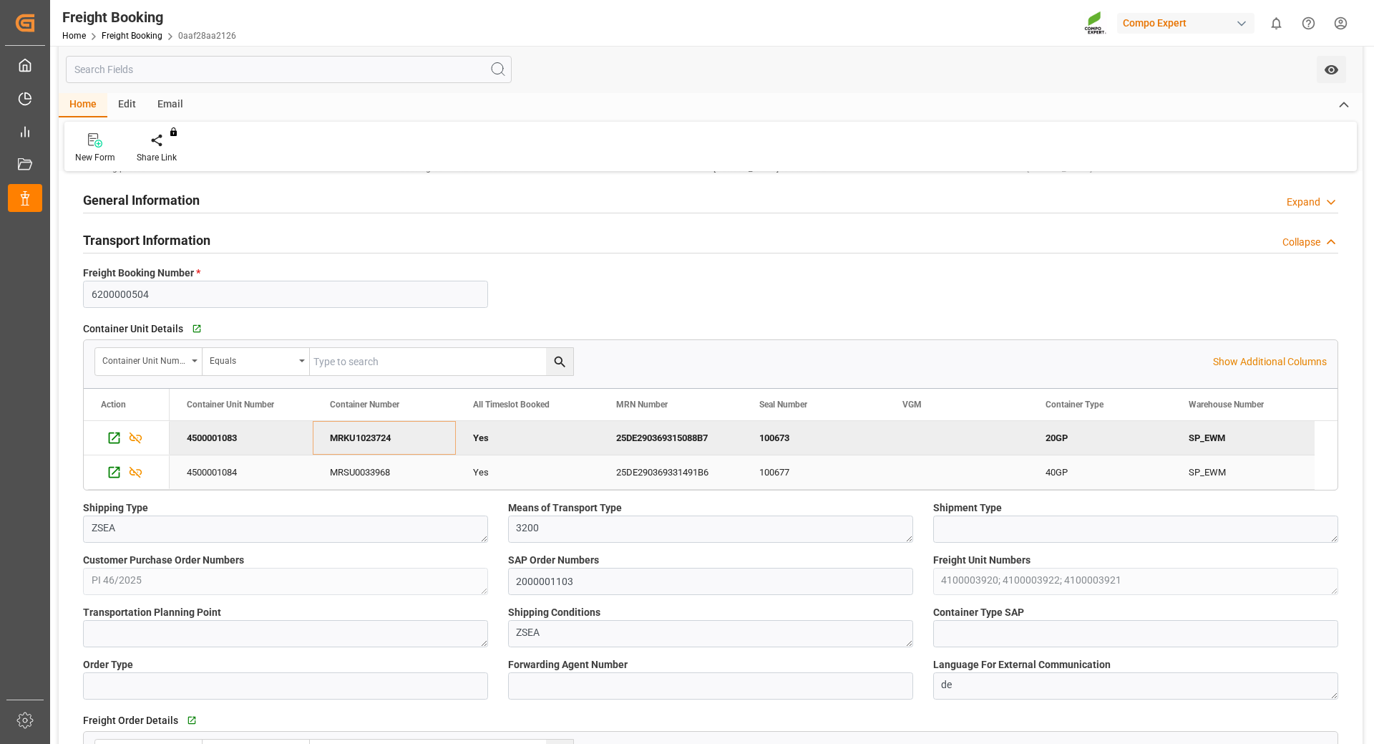
drag, startPoint x: 382, startPoint y: 480, endPoint x: 803, endPoint y: 427, distance: 424.2
click at [382, 480] on div "MRSU0033968" at bounding box center [384, 472] width 143 height 34
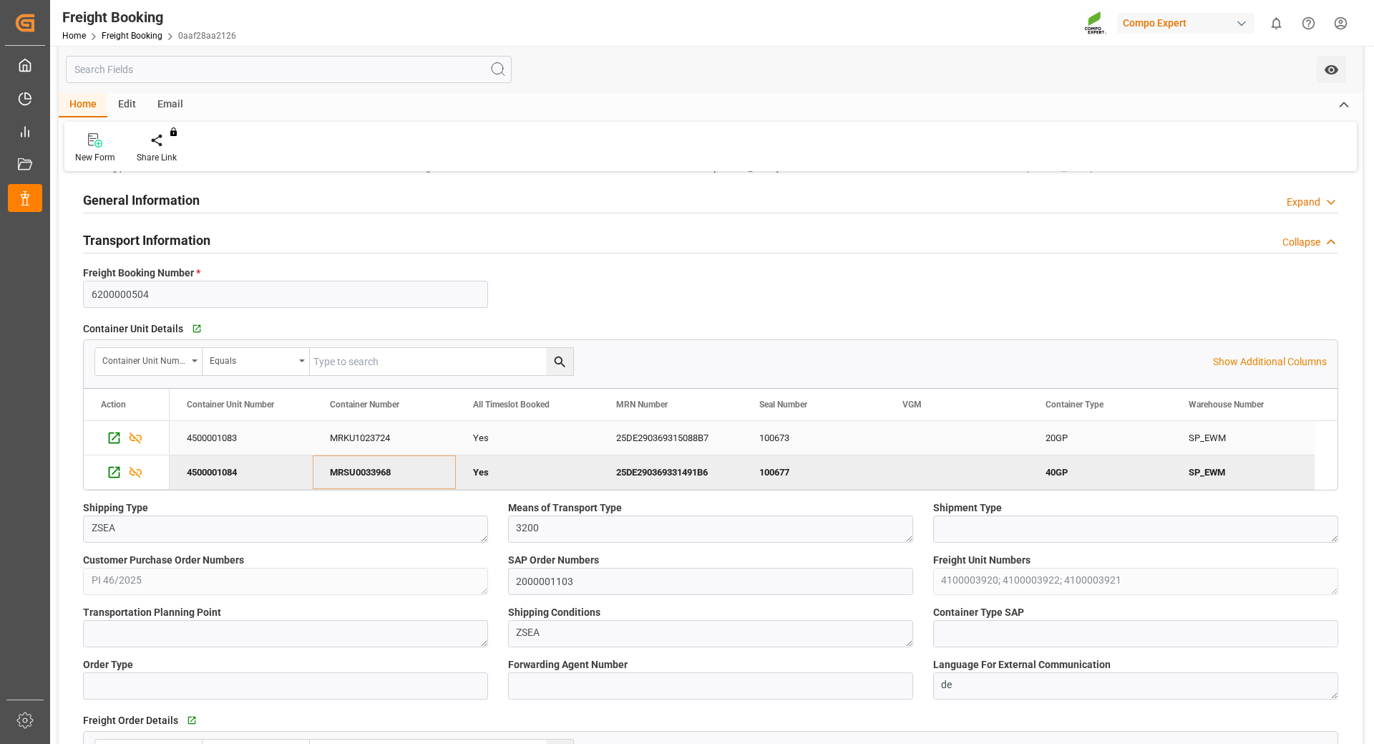
drag, startPoint x: 687, startPoint y: 427, endPoint x: 696, endPoint y: 432, distance: 10.9
click at [687, 427] on div "25DE290369315088B7" at bounding box center [670, 438] width 143 height 34
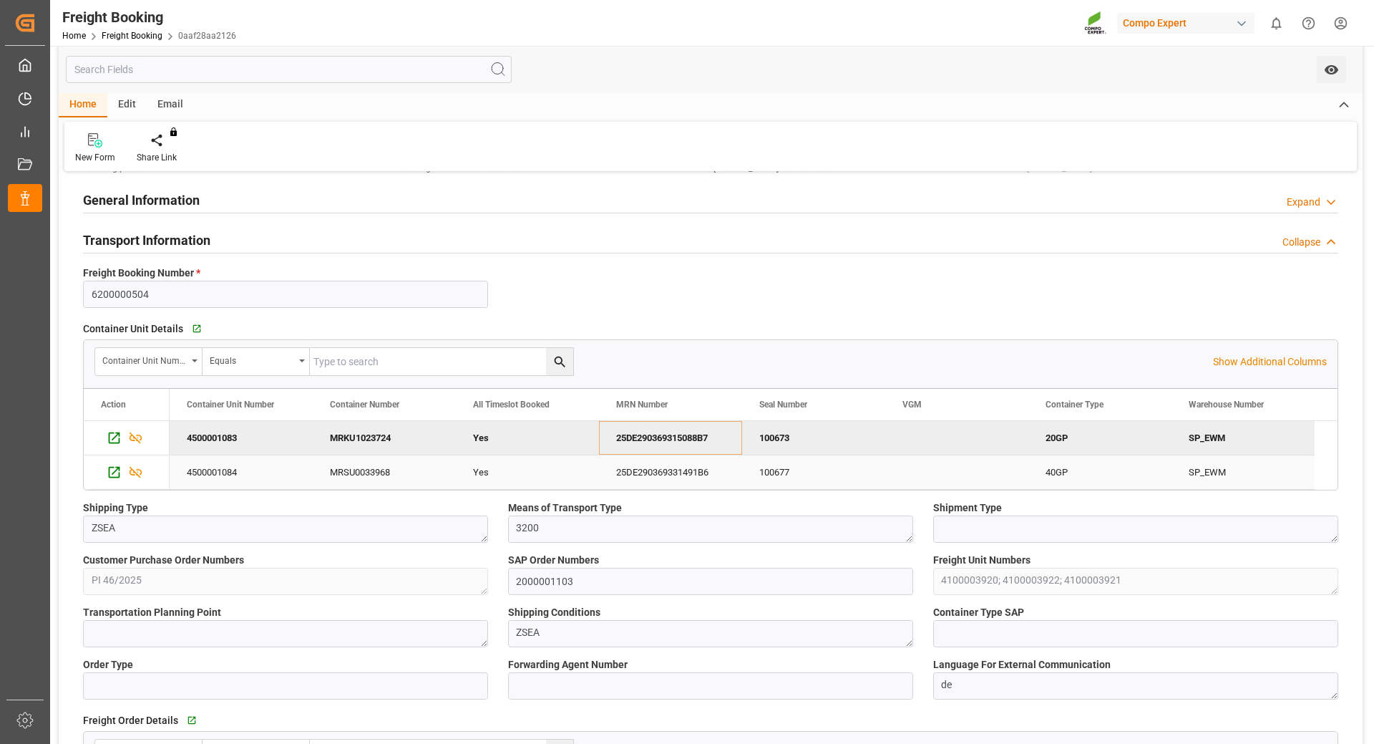
click at [677, 477] on div "25DE290369331491B6" at bounding box center [670, 472] width 143 height 34
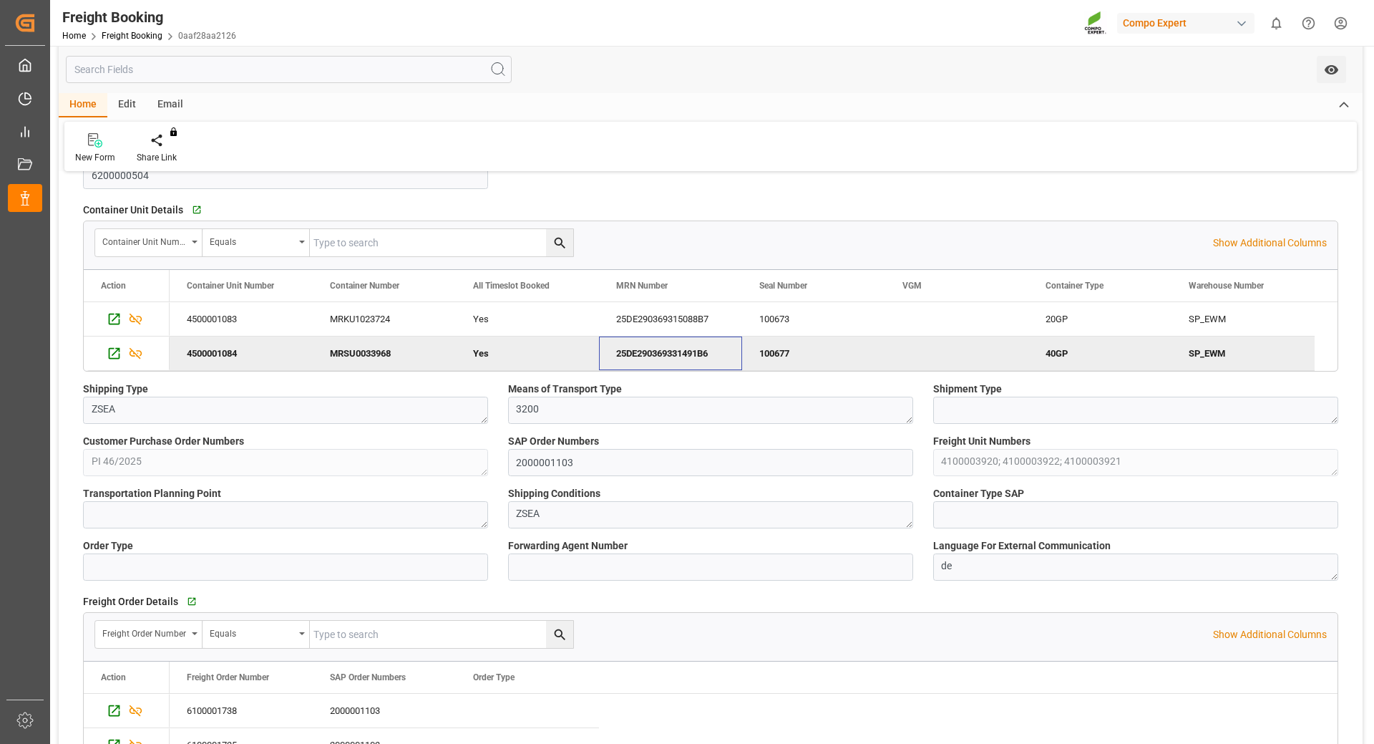
scroll to position [119, 0]
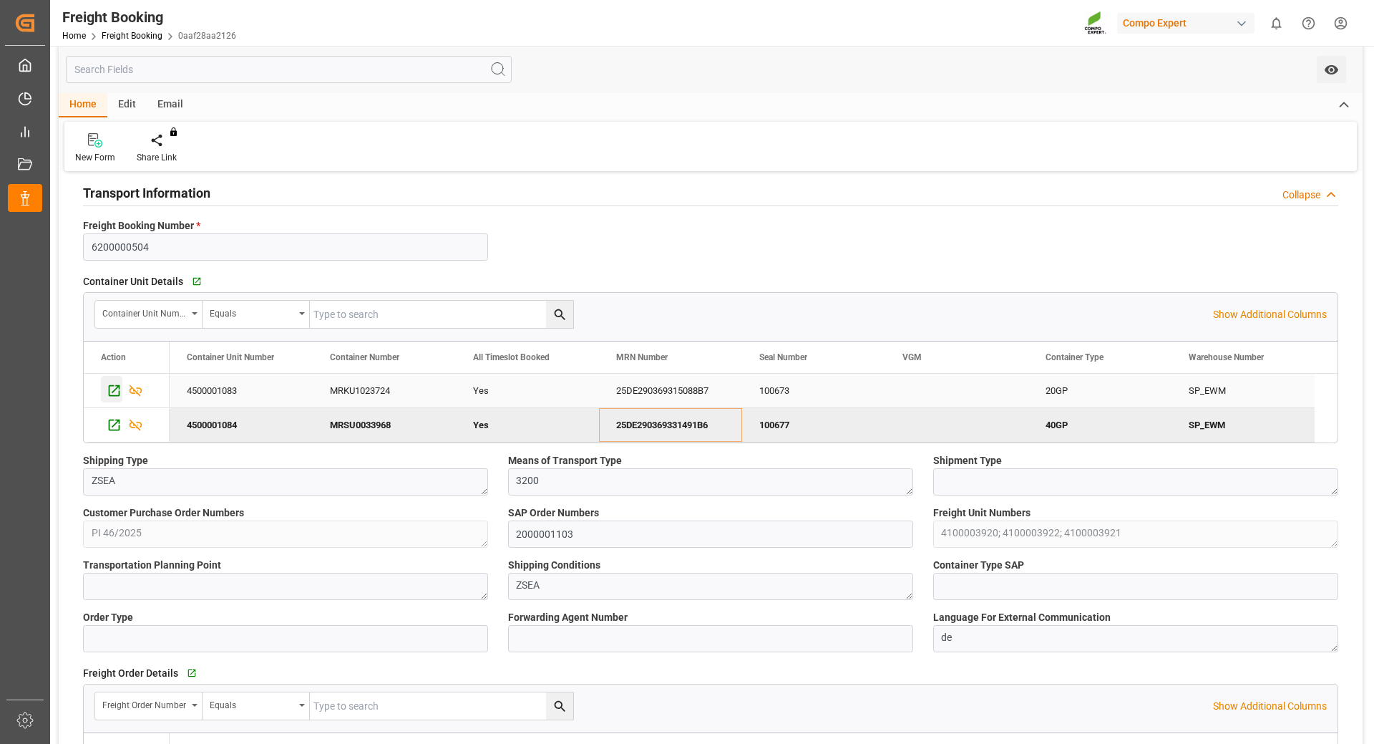
click at [107, 383] on icon "Press SPACE to select this row." at bounding box center [114, 390] width 15 height 15
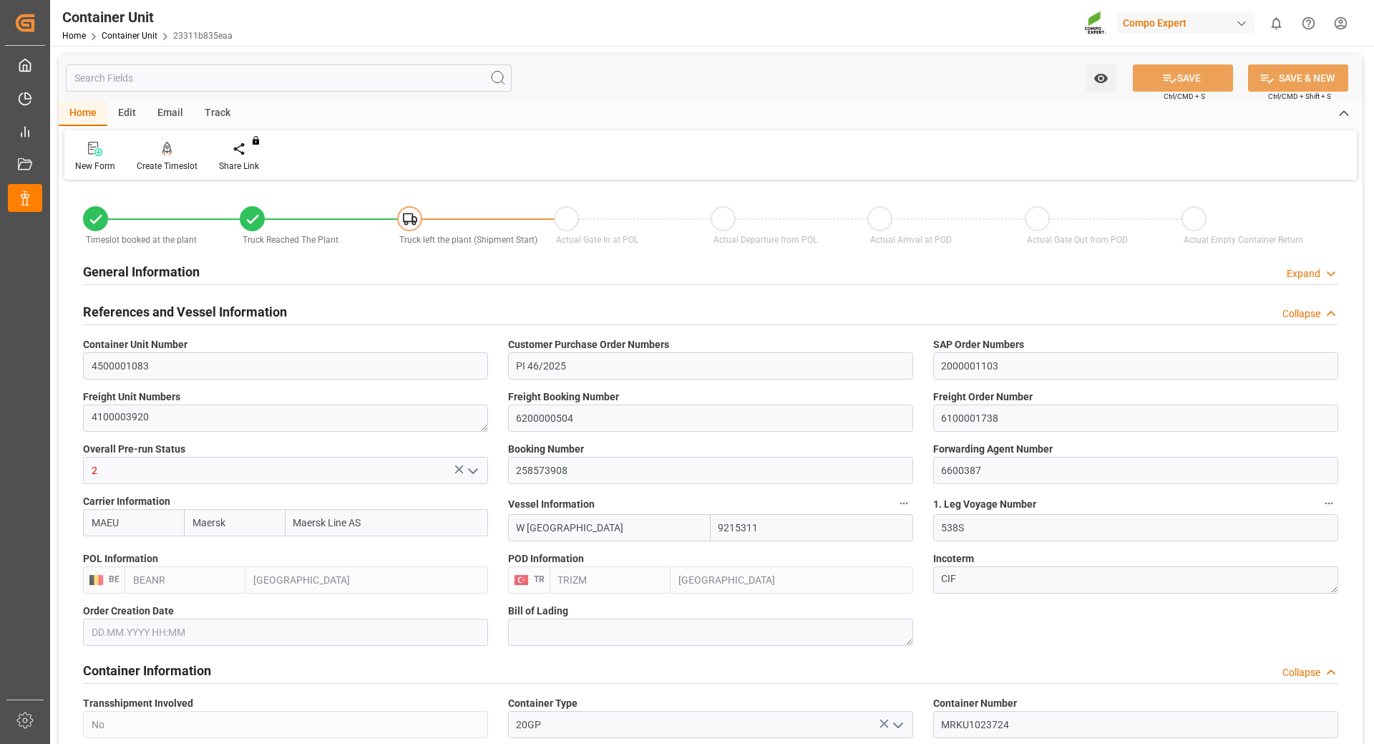
type input "Maersk"
type input "Maersk Line AS"
type input "9215311"
type input "BEANR"
type input "TRIZM"
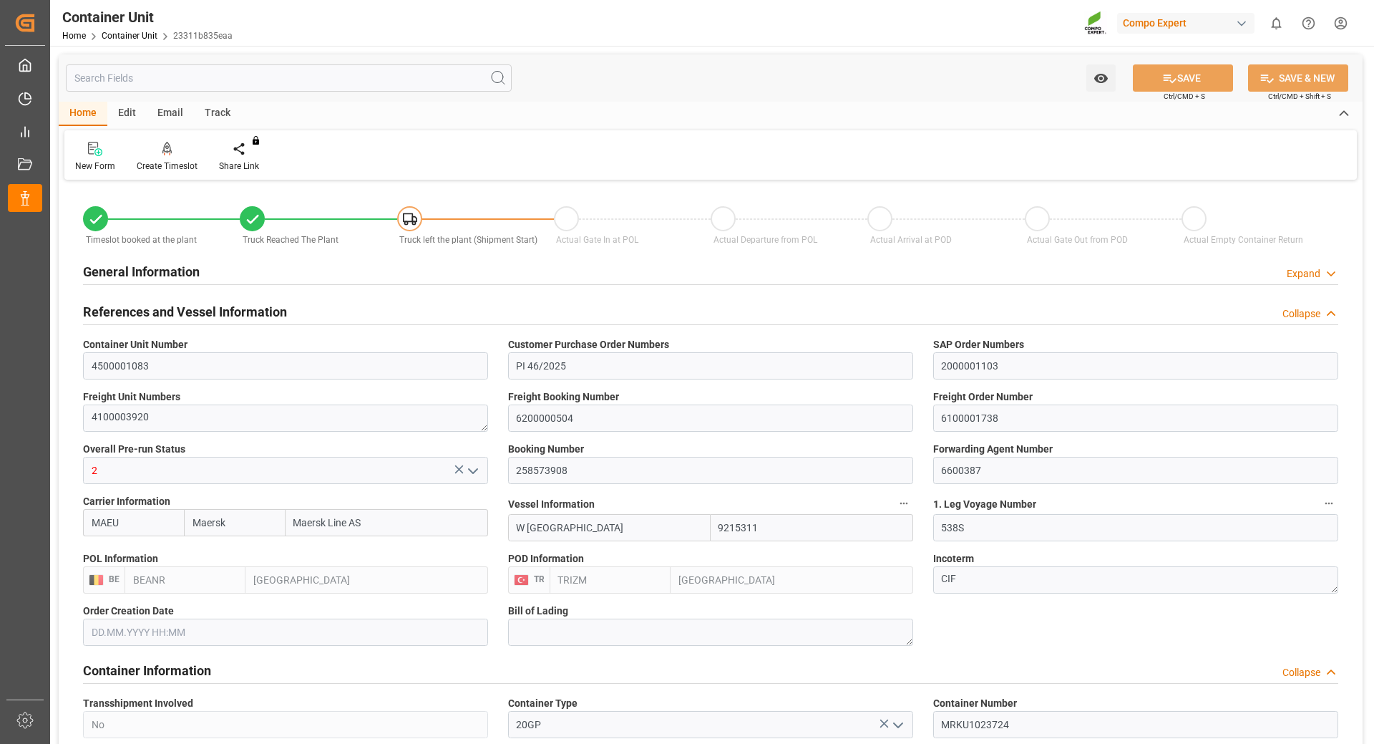
type input "7"
type input "0"
type input "8"
type input "0"
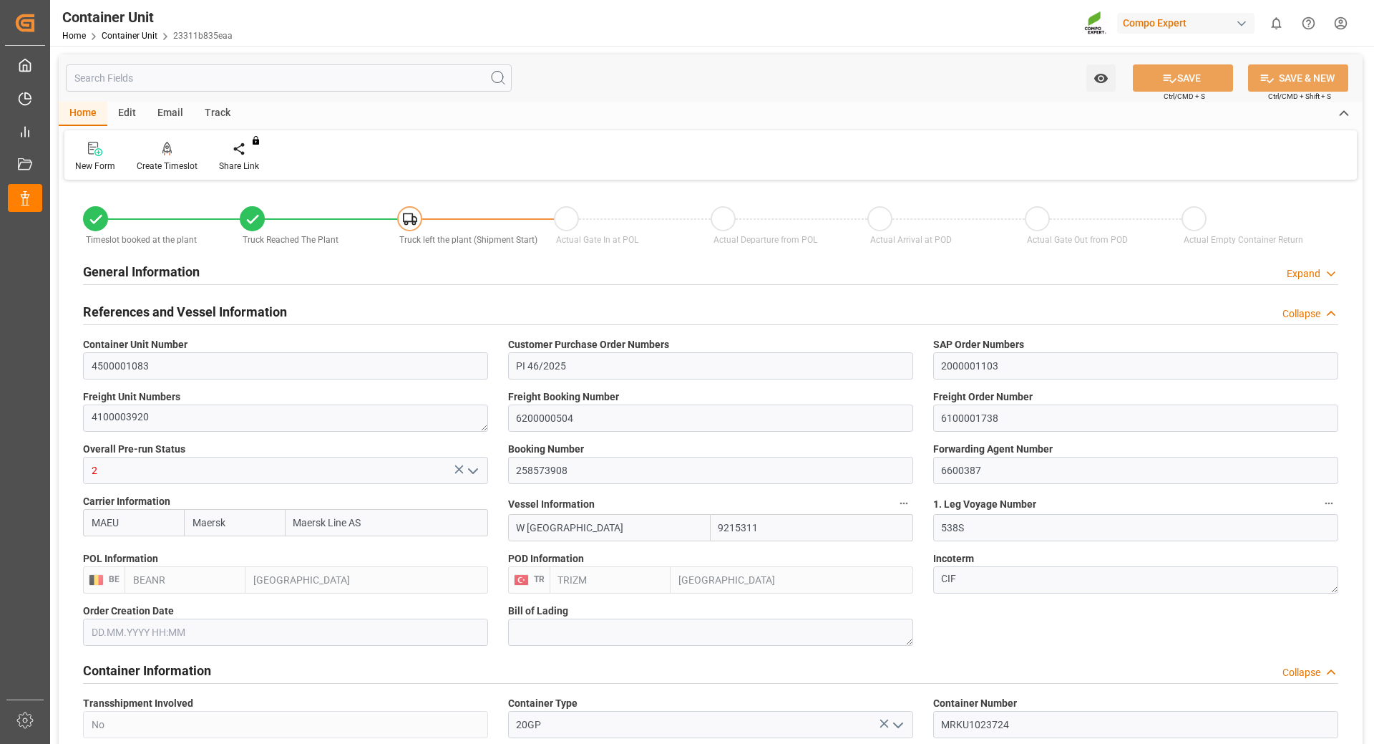
type input "47564"
type input "BEANR"
type input "TRIZM"
type input "05.09.2025 12:02"
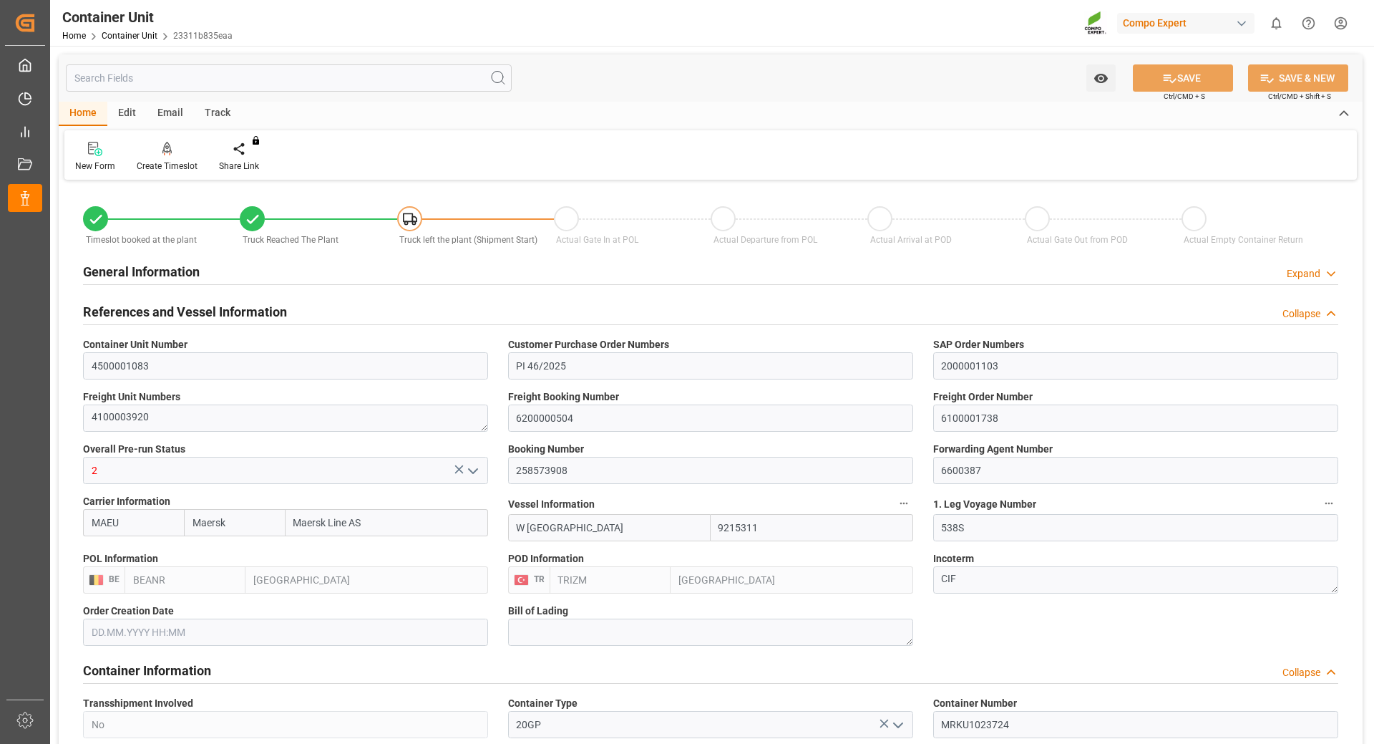
type input "19.09.2025 14:14"
type input "19.09.2025"
type input "26.09.2025 09:00"
type input "11.10.2025 03:00"
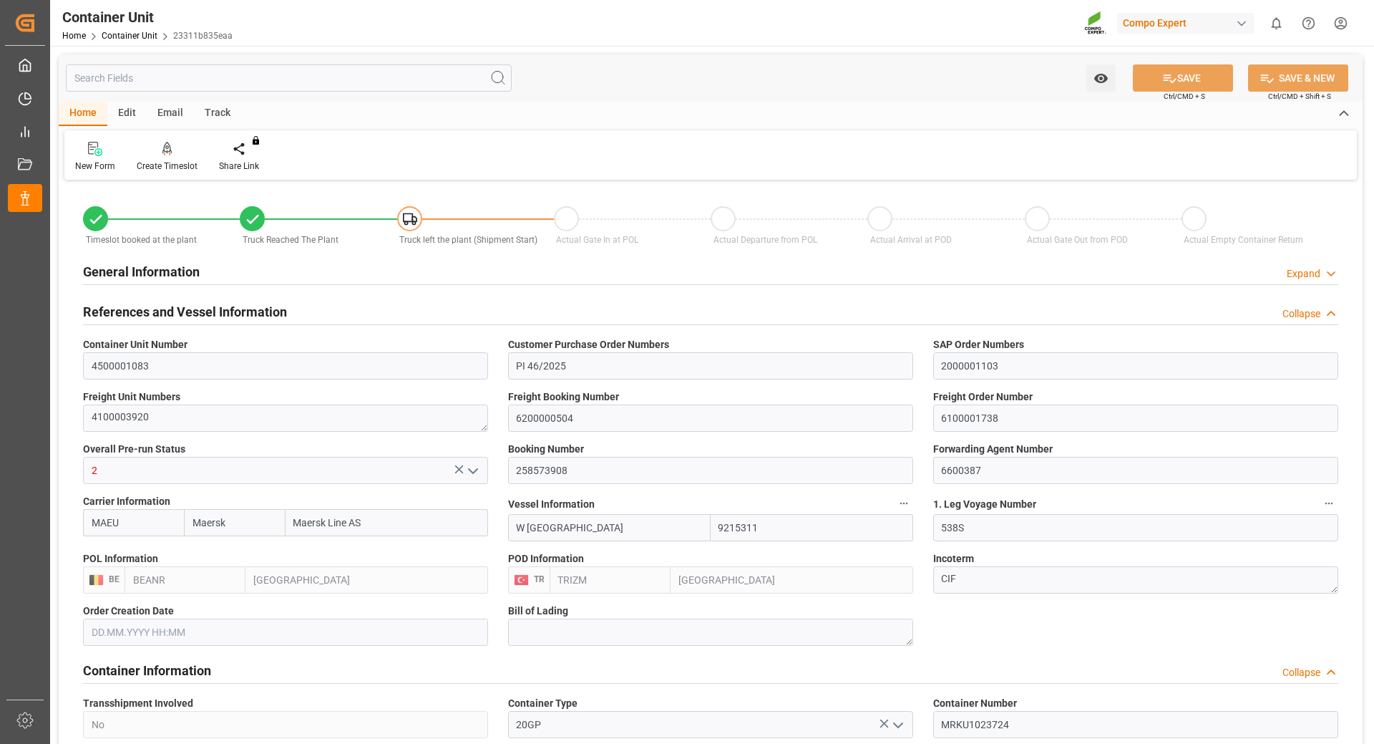
type input "11.10.2025 03:00"
drag, startPoint x: 306, startPoint y: 235, endPoint x: 298, endPoint y: 236, distance: 8.7
click at [306, 235] on span "Truck Reached The Plant" at bounding box center [291, 240] width 96 height 10
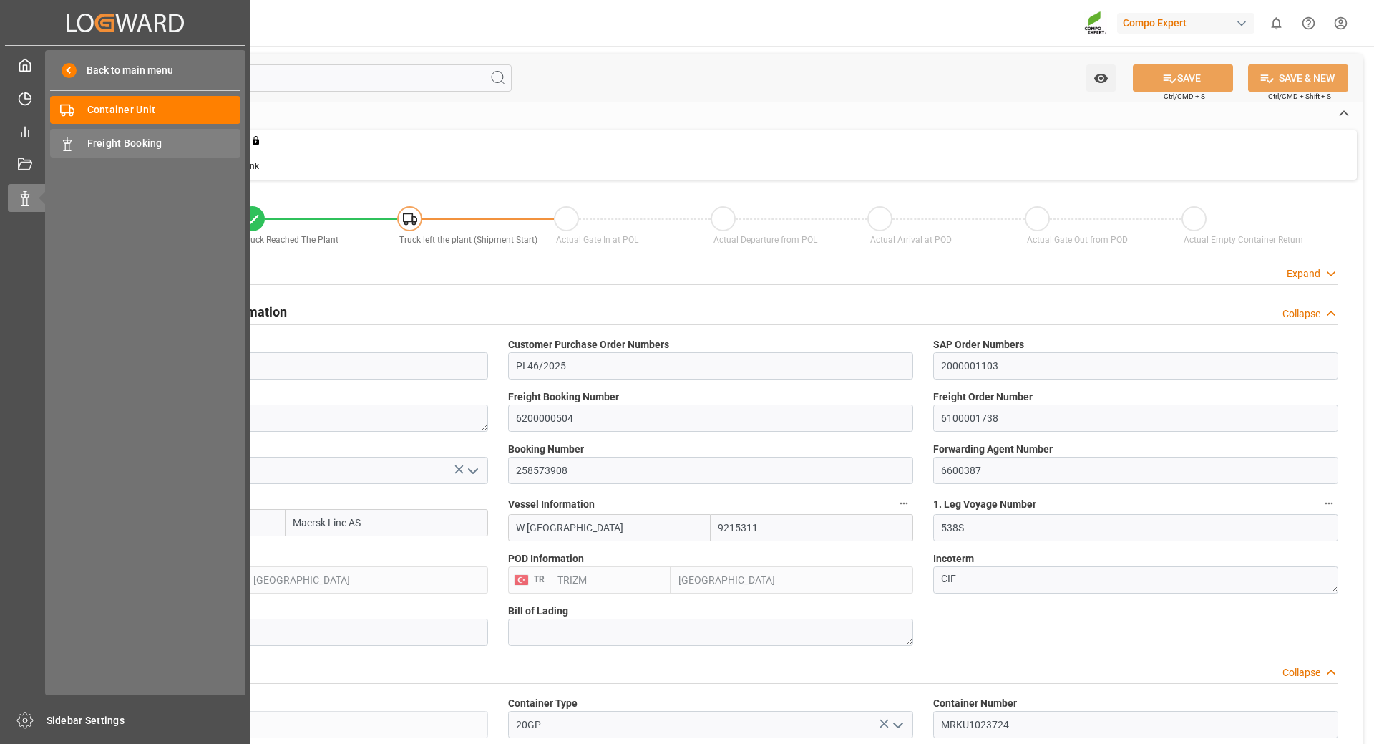
click at [131, 149] on span "Freight Booking" at bounding box center [164, 143] width 154 height 15
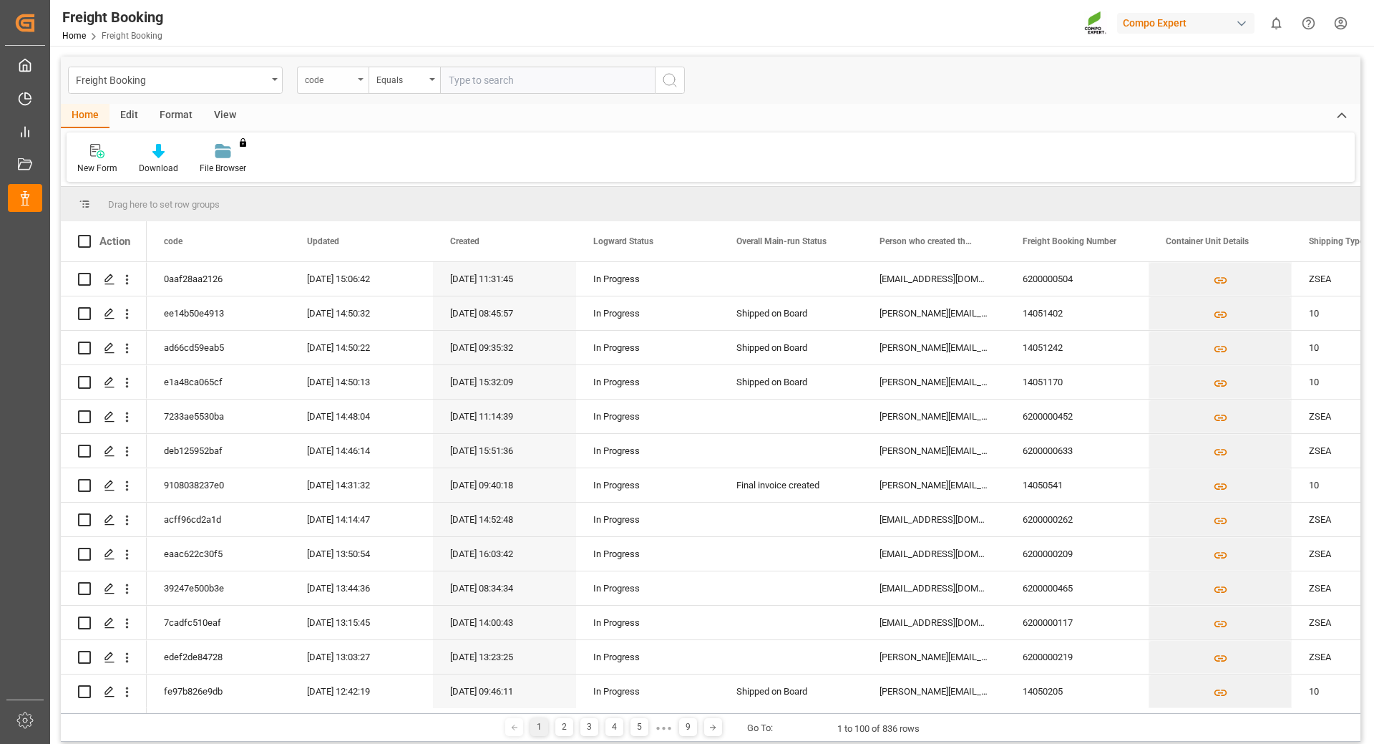
click at [353, 77] on div "code" at bounding box center [329, 78] width 49 height 16
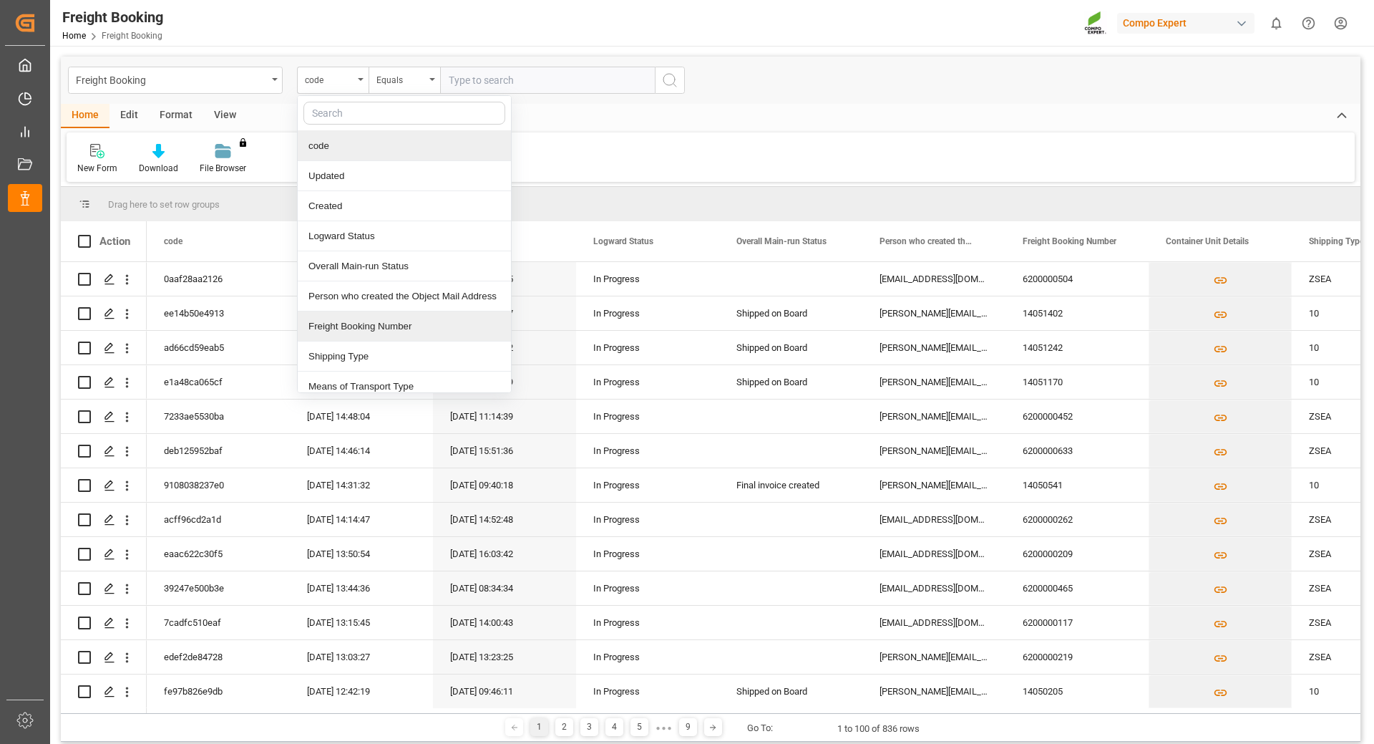
click at [388, 334] on div "Freight Booking Number" at bounding box center [404, 326] width 213 height 30
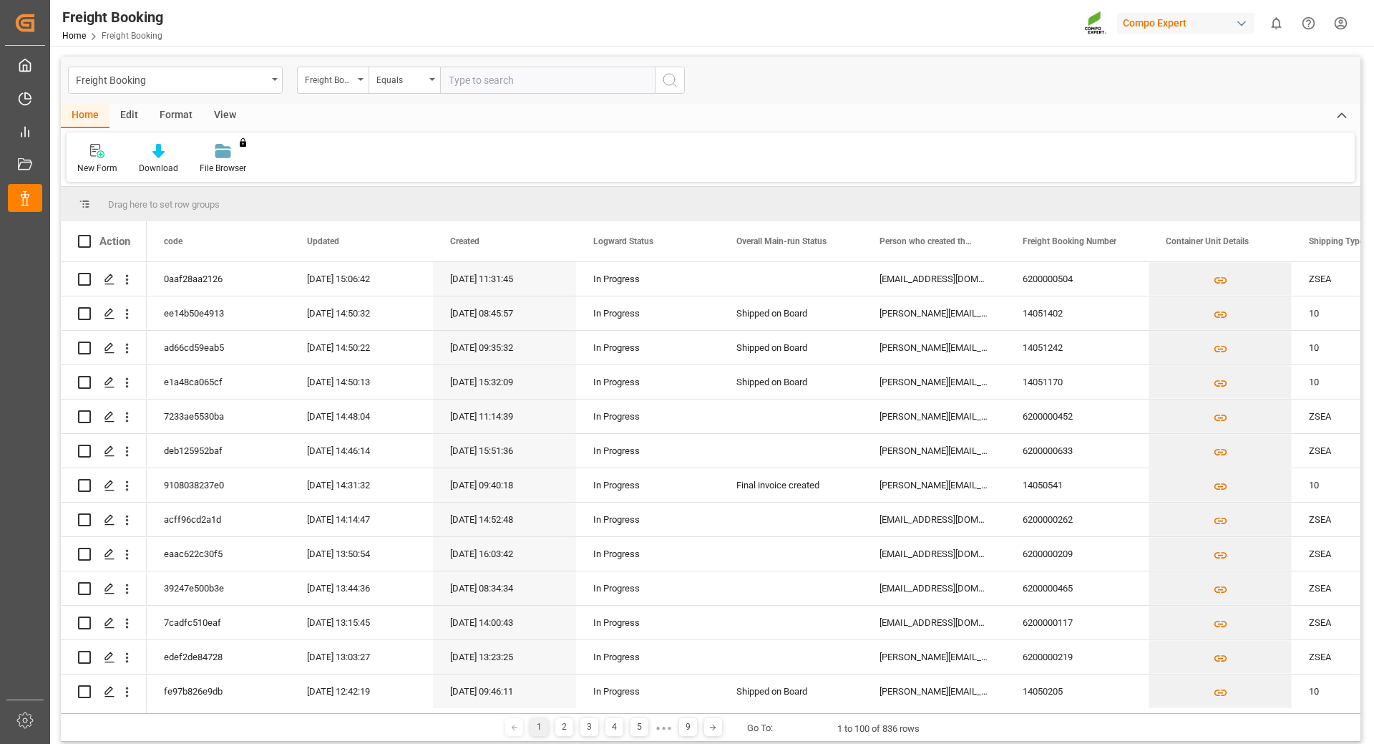
click at [513, 79] on input "text" at bounding box center [547, 80] width 215 height 27
paste input "6200000504"
type input "6200000504"
click at [665, 82] on icon "search button" at bounding box center [669, 80] width 17 height 17
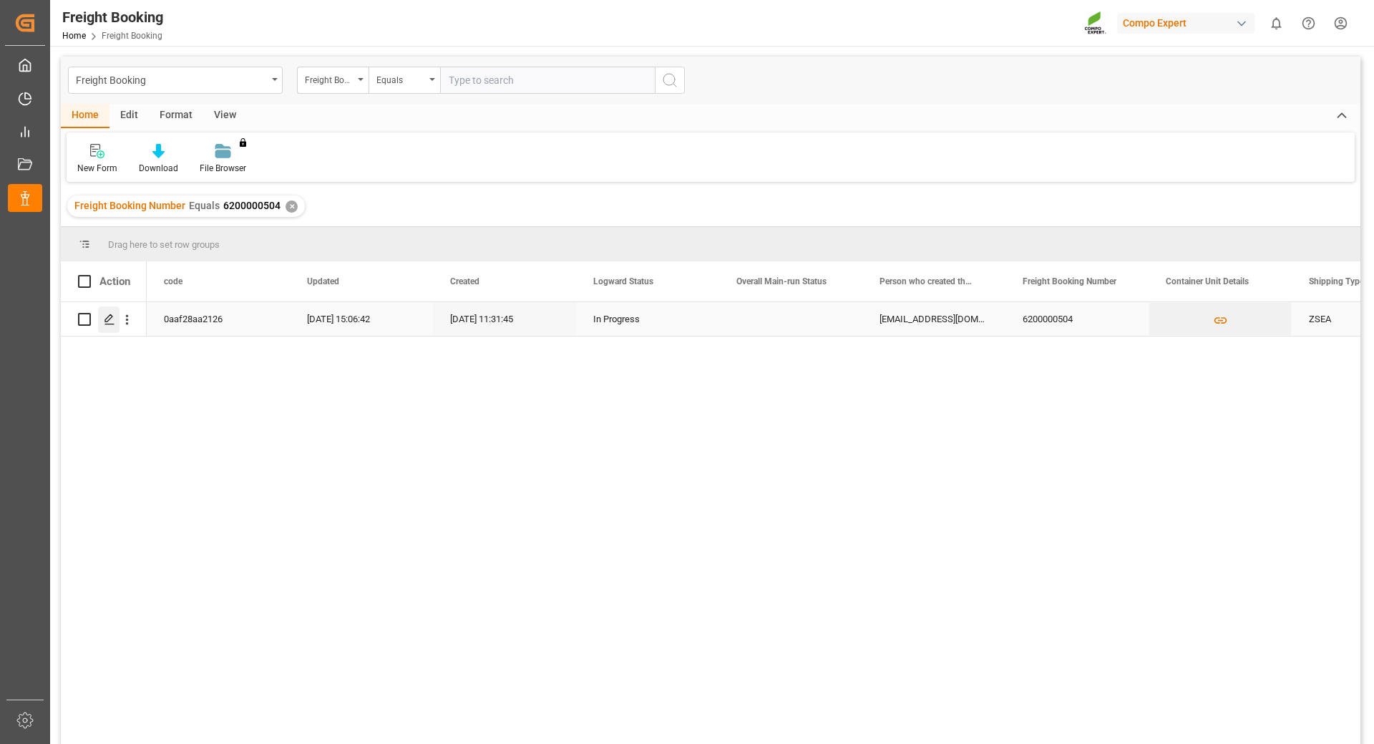
click at [115, 329] on div "Press SPACE to select this row." at bounding box center [108, 319] width 21 height 26
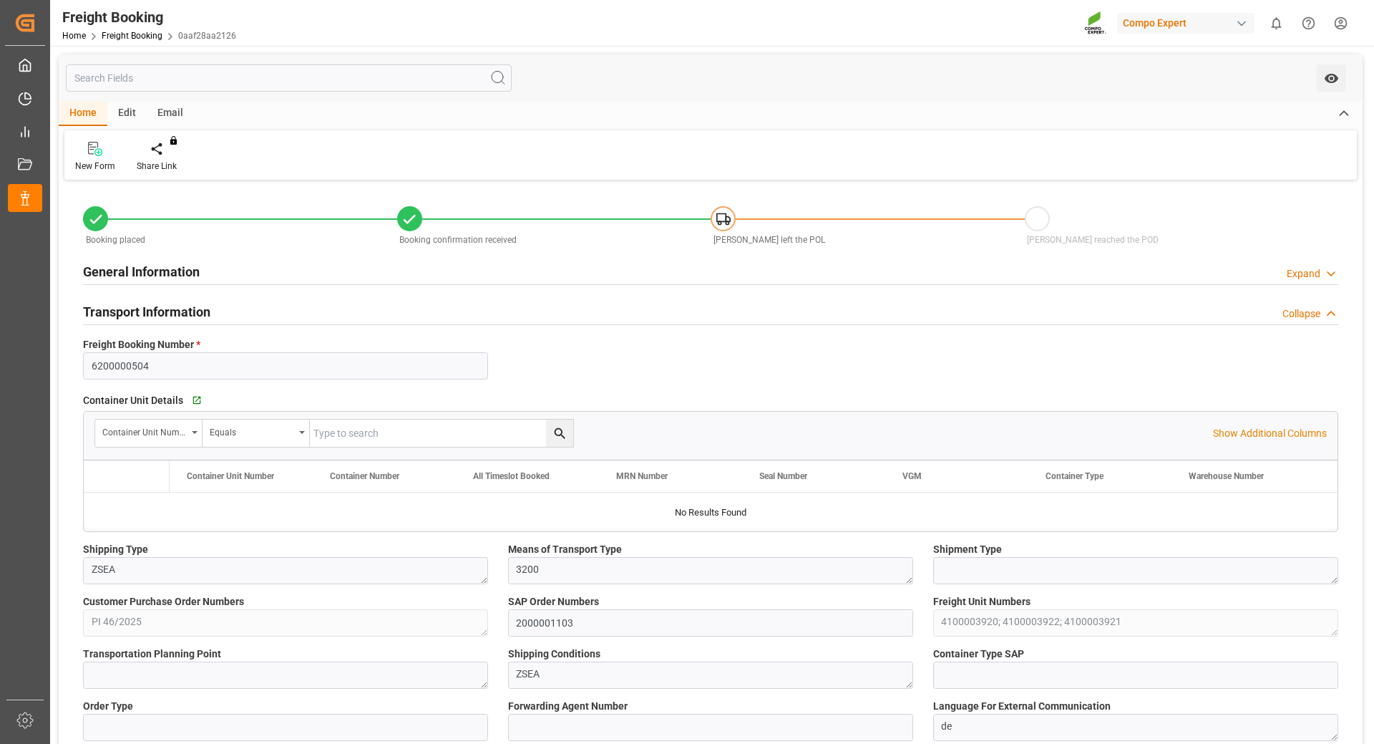
type input "Maersk"
type input "Maersk Line AS"
type input "9215311"
type input "BEANR"
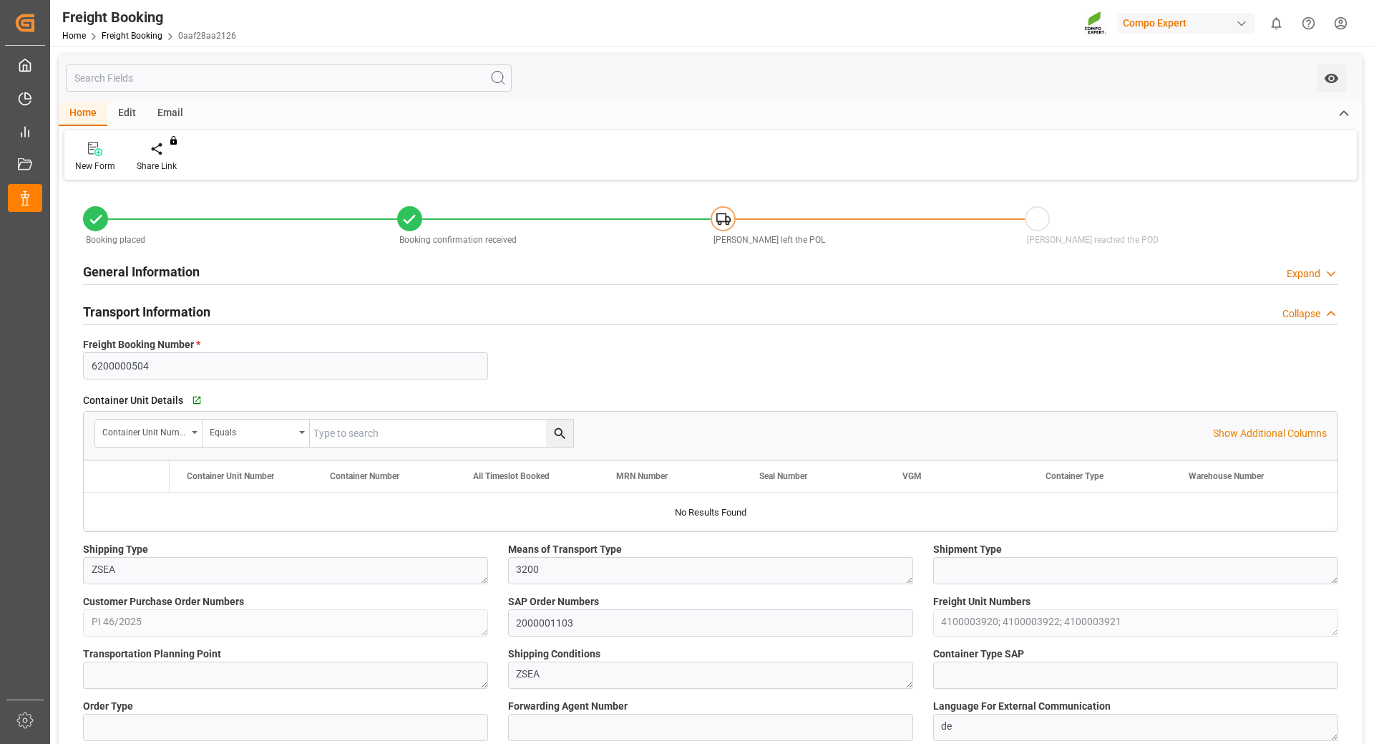
type input "TRIZM"
type input "0"
type input "105976.9"
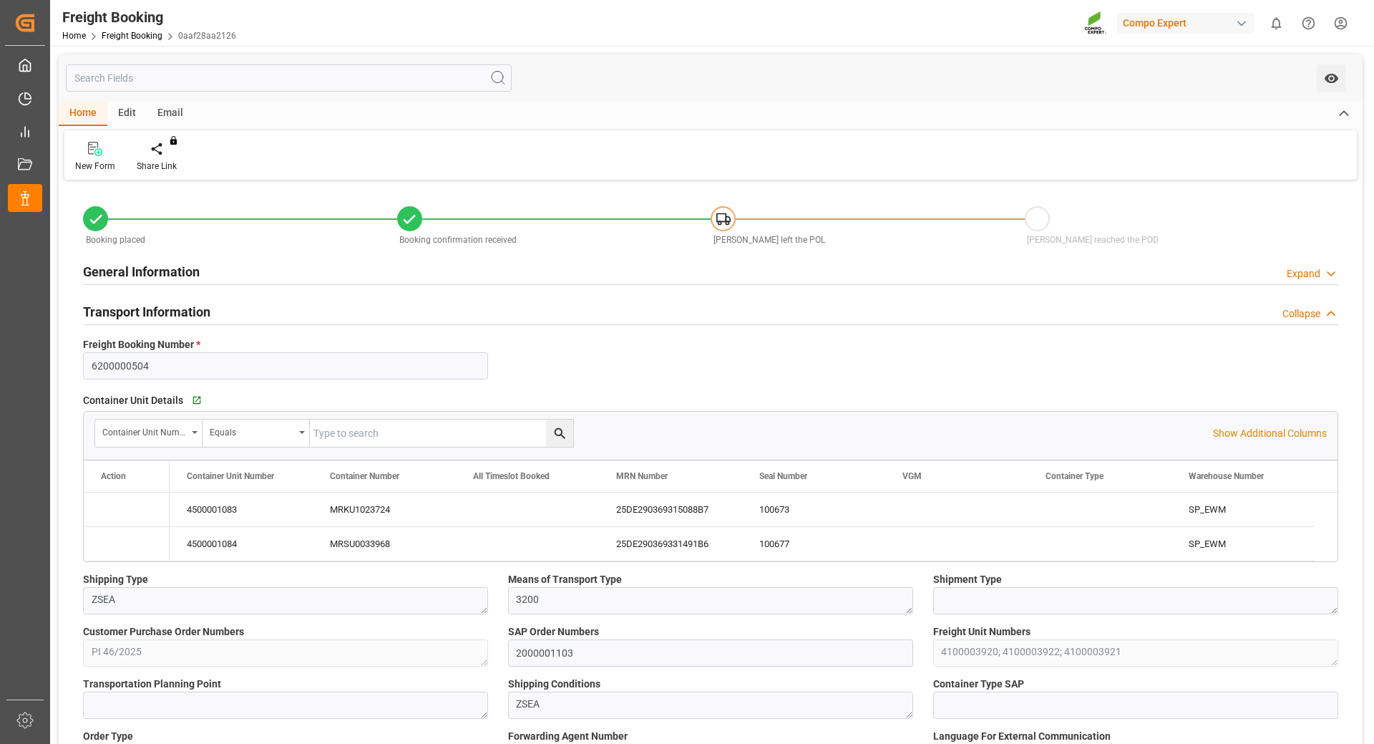
type input "19.09.2025 01:00"
type input "25.09.2025 01:00"
type input "11.10.2025 01:00"
type input "26.09.2025 09:00"
type input "11.10.2025 03:00"
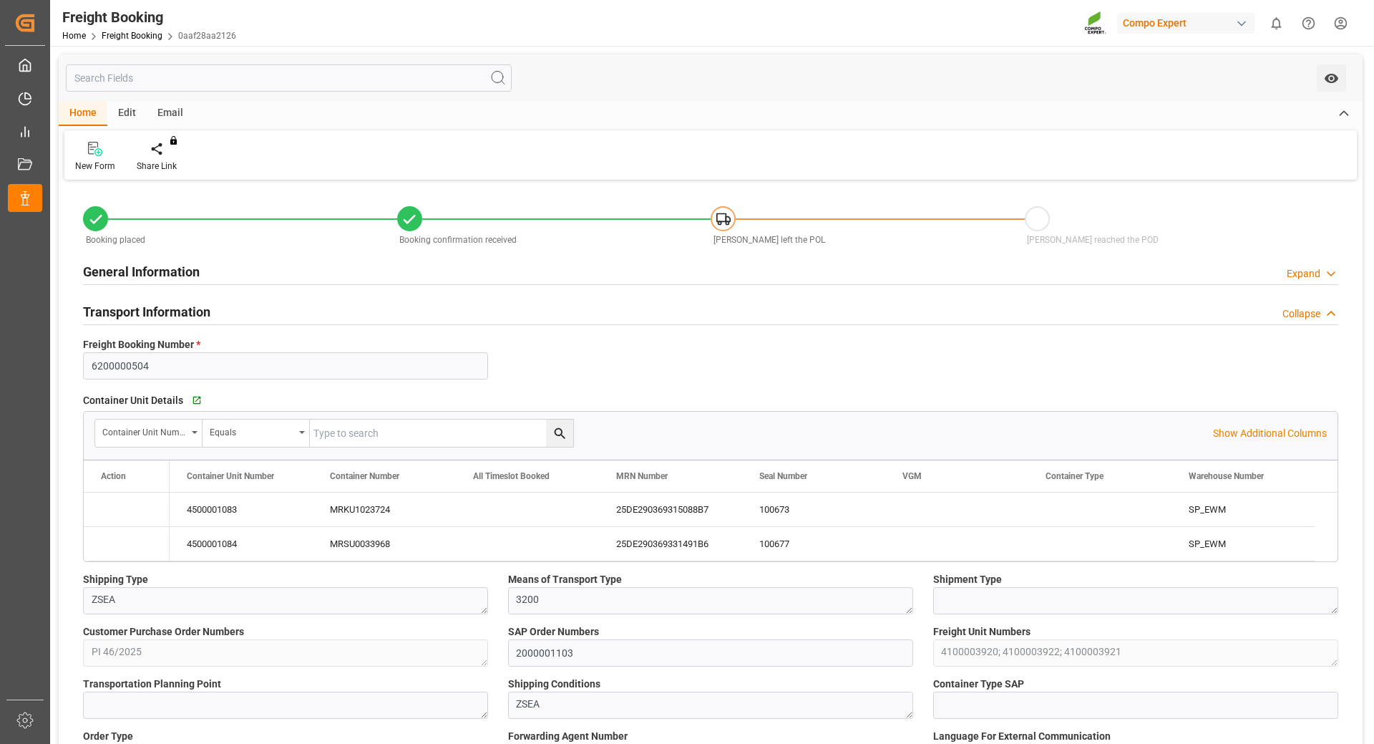
type input "19.08.2025 11:31"
type input "19.08.2025 11:33"
type input "05.09.2025 12:06"
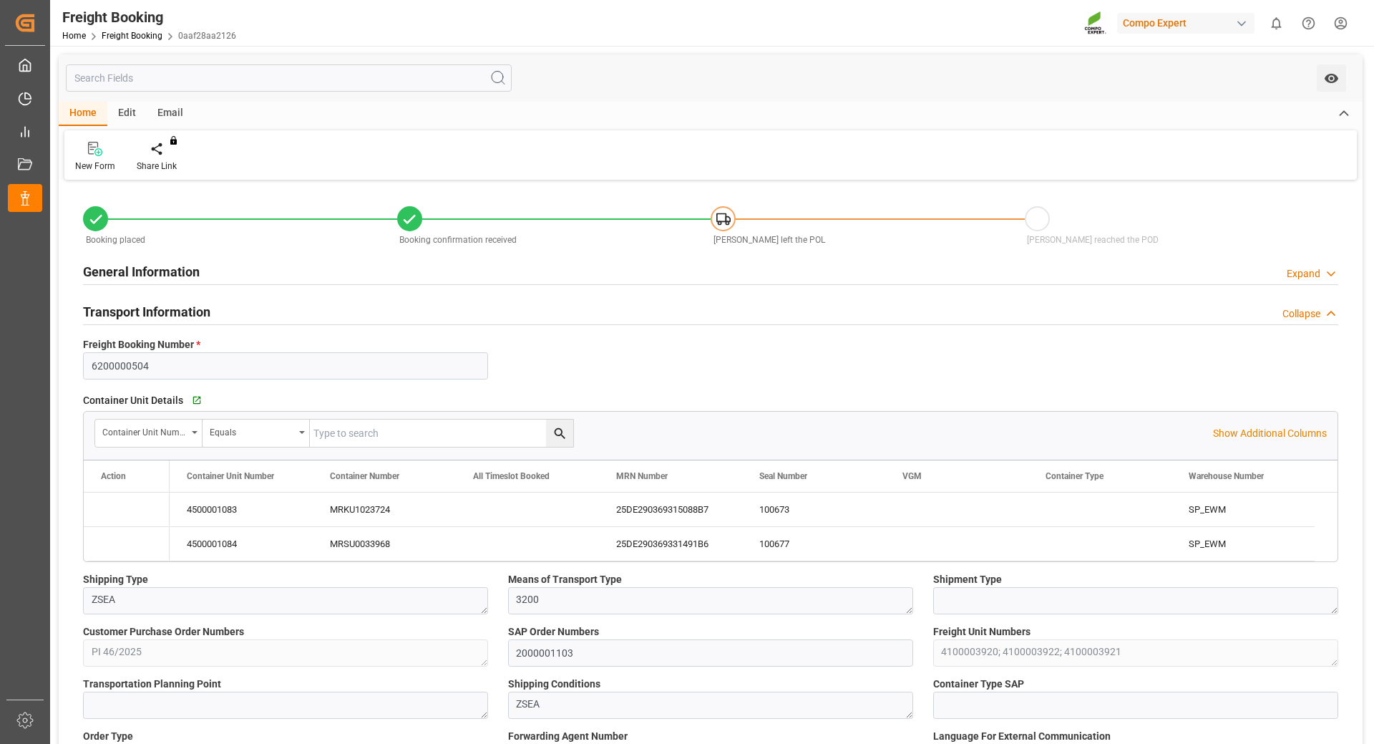
type input "05.09.2025 12:06"
type input "19.09.2025 13:20"
click at [110, 538] on icon "Press SPACE to select this row." at bounding box center [114, 543] width 11 height 11
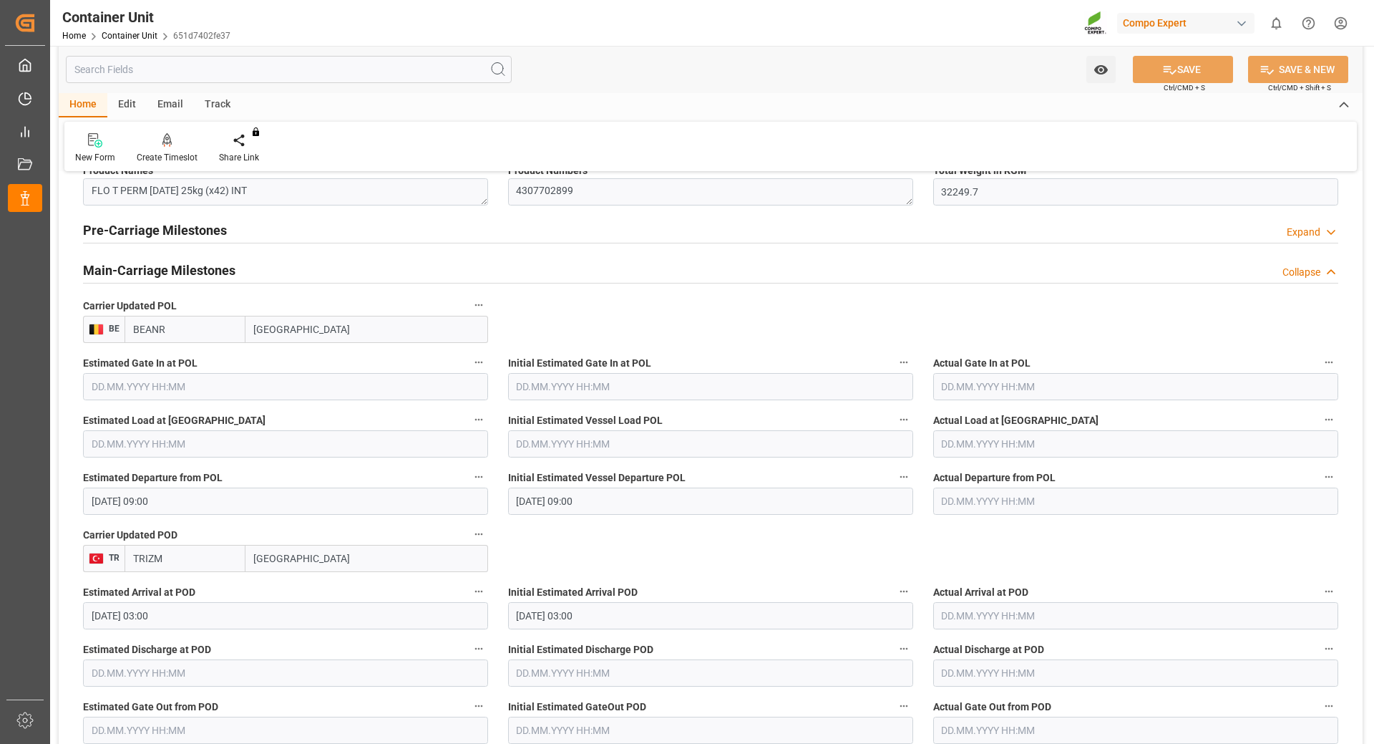
scroll to position [1145, 0]
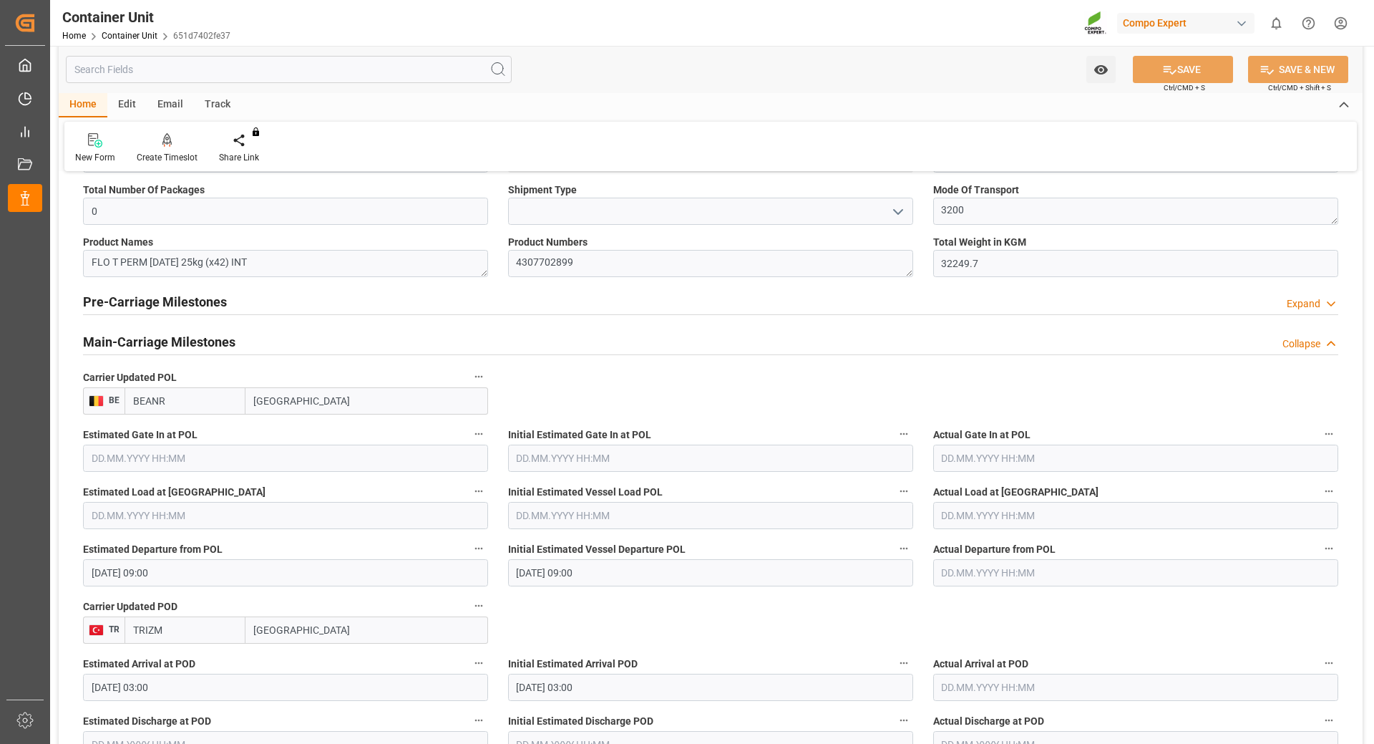
click at [1335, 31] on html "Created by potrace 1.15, written by Peter Selinger 2001-2017 Created by potrace…" at bounding box center [687, 372] width 1374 height 744
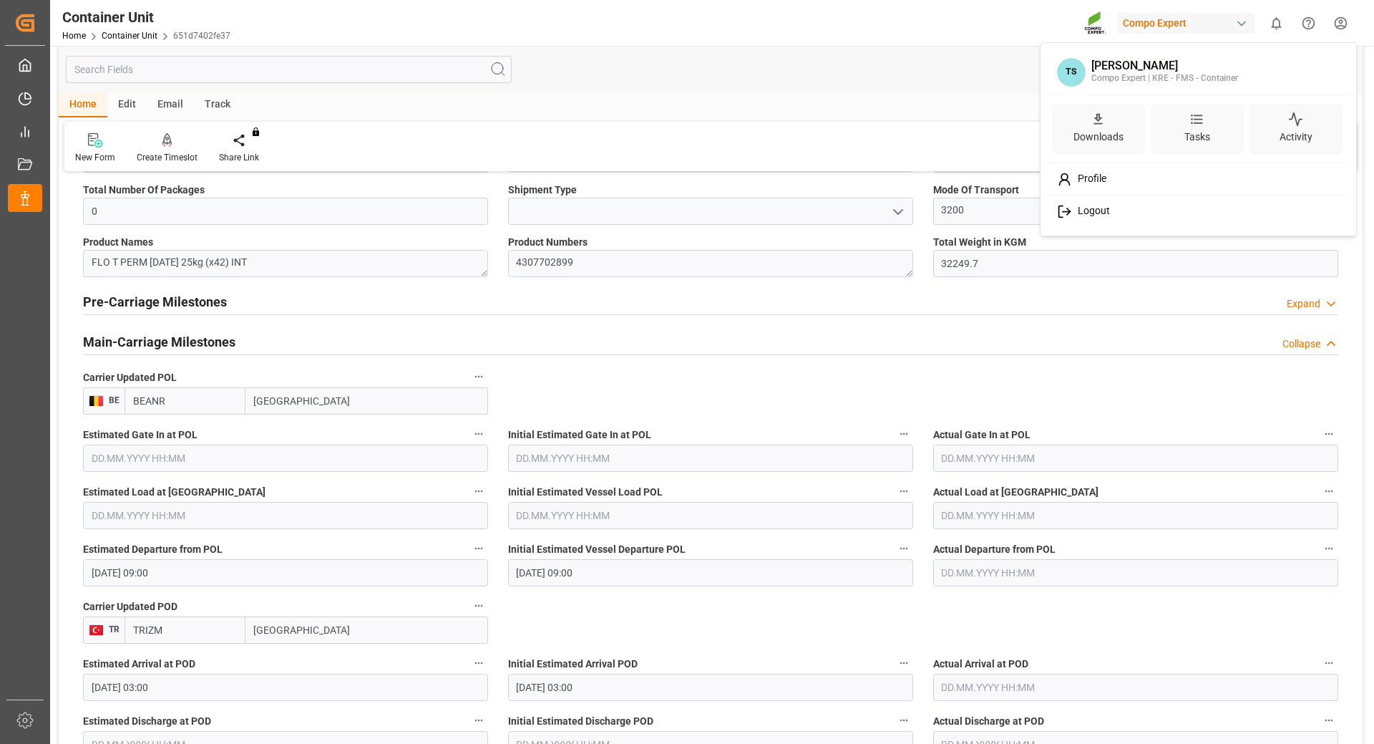
click at [1098, 224] on div "Logout" at bounding box center [1198, 211] width 293 height 26
